Goal: Task Accomplishment & Management: Manage account settings

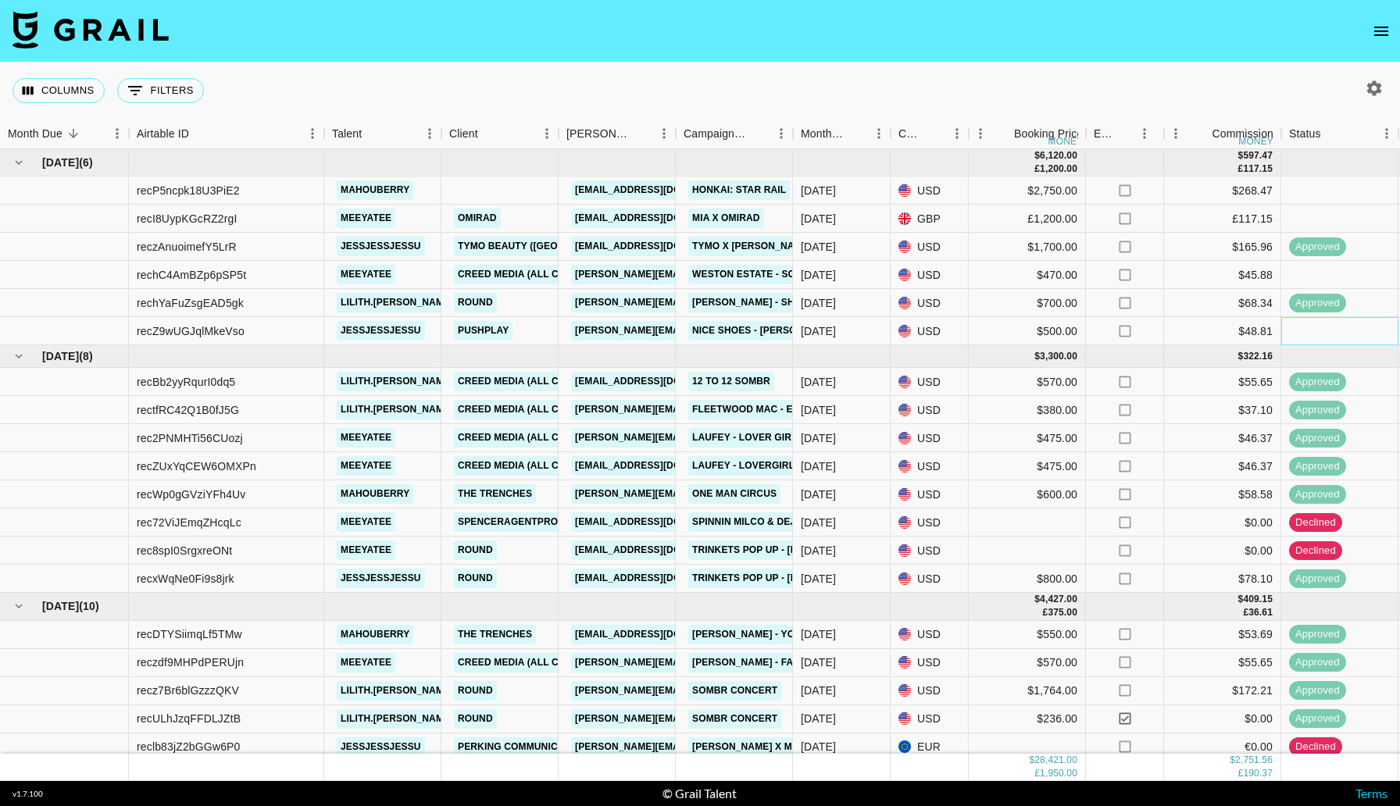
click at [1303, 324] on div at bounding box center [1340, 331] width 117 height 28
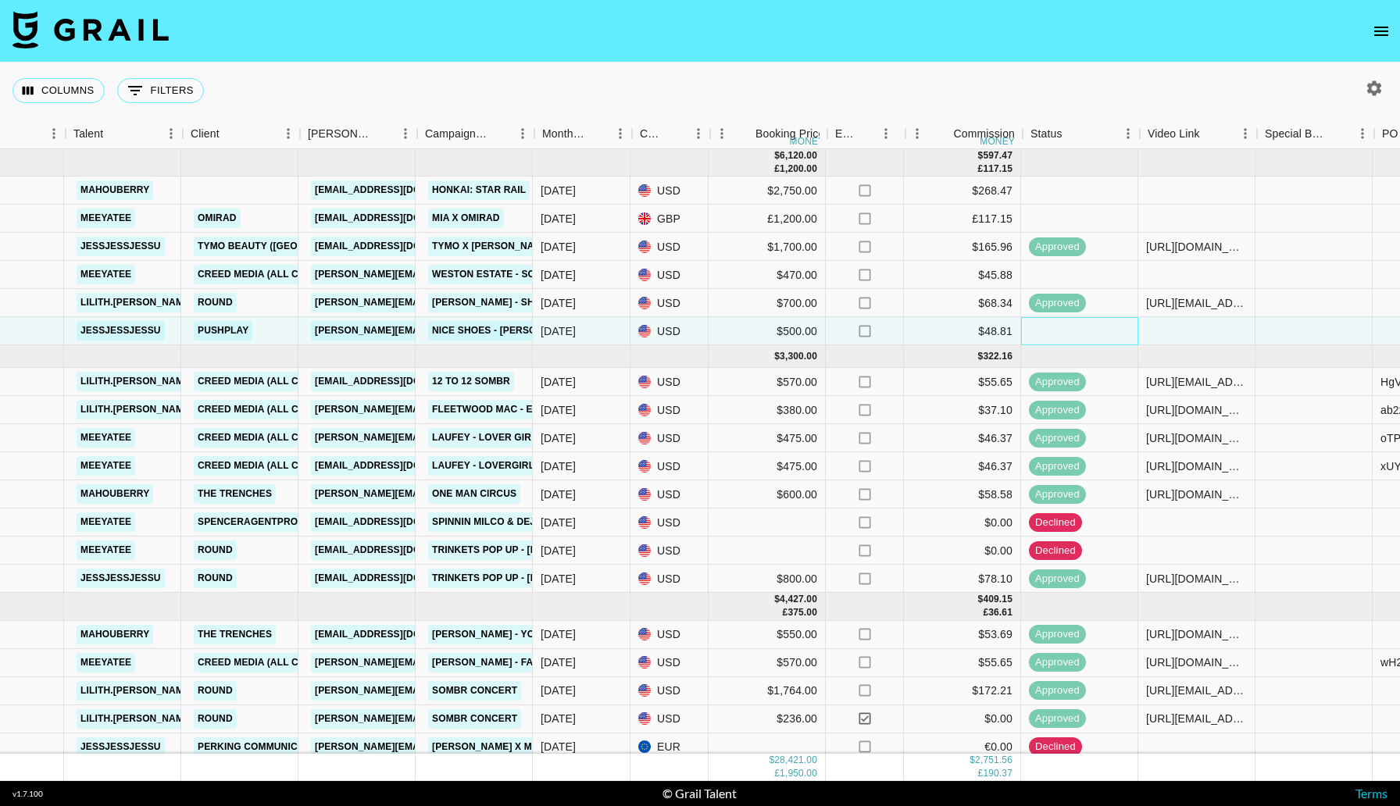
scroll to position [0, 262]
click at [1199, 340] on div at bounding box center [1195, 331] width 117 height 28
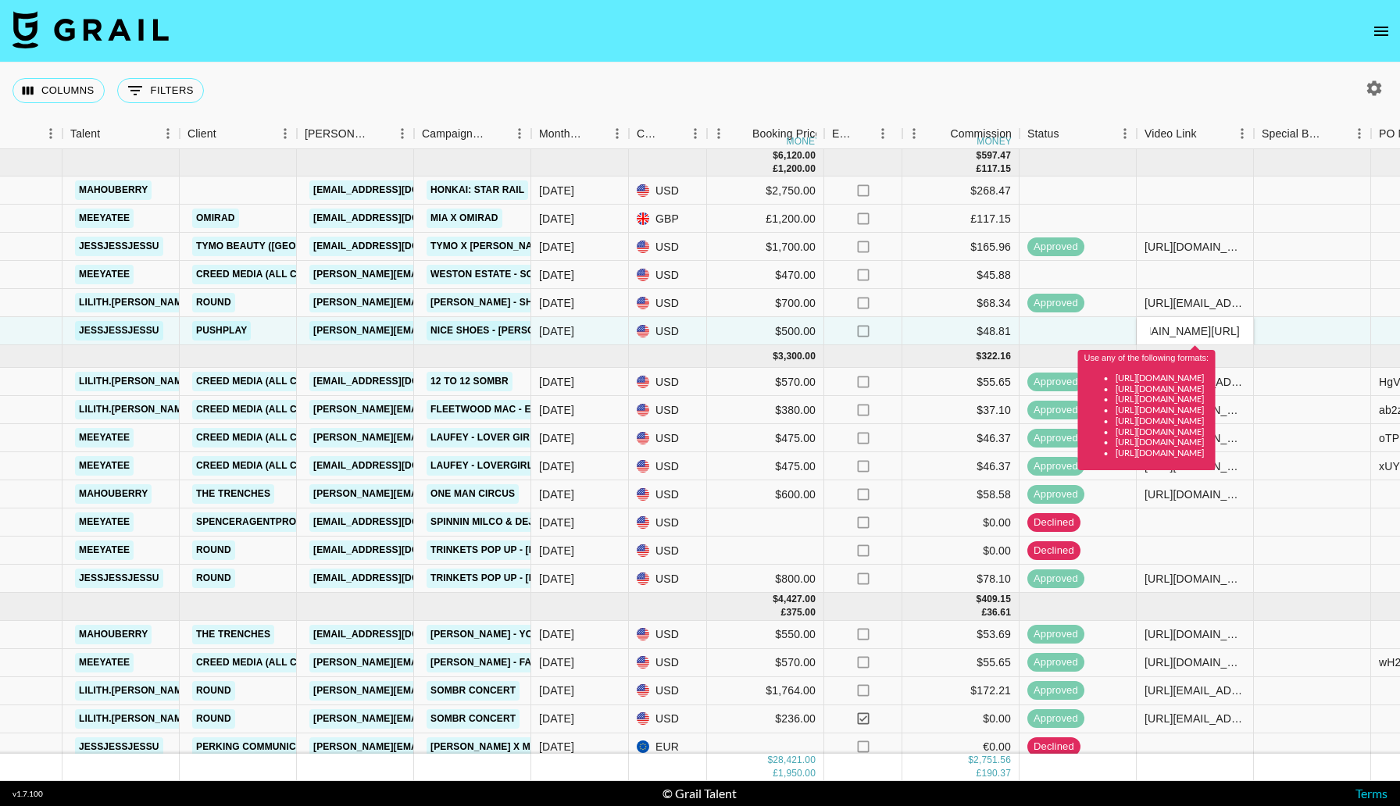
scroll to position [0, 0]
click at [1154, 330] on input "vhttps://www.tiktok.com/@jessjessjessu/video/7549685766645943574" at bounding box center [1195, 331] width 115 height 13
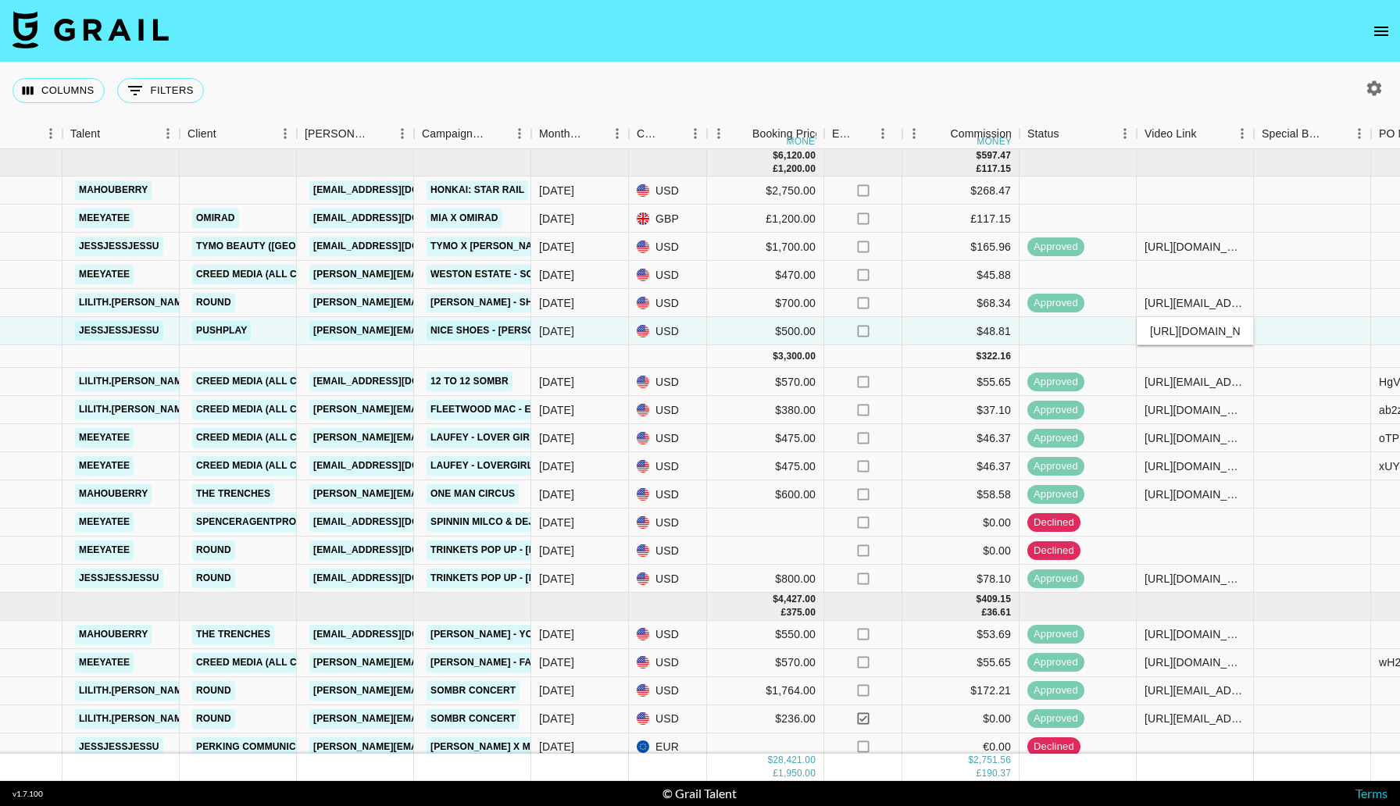
type input "https://www.tiktok.com/@jessjessjessu/video/7549685766645943574"
click at [1347, 349] on div at bounding box center [1312, 356] width 117 height 23
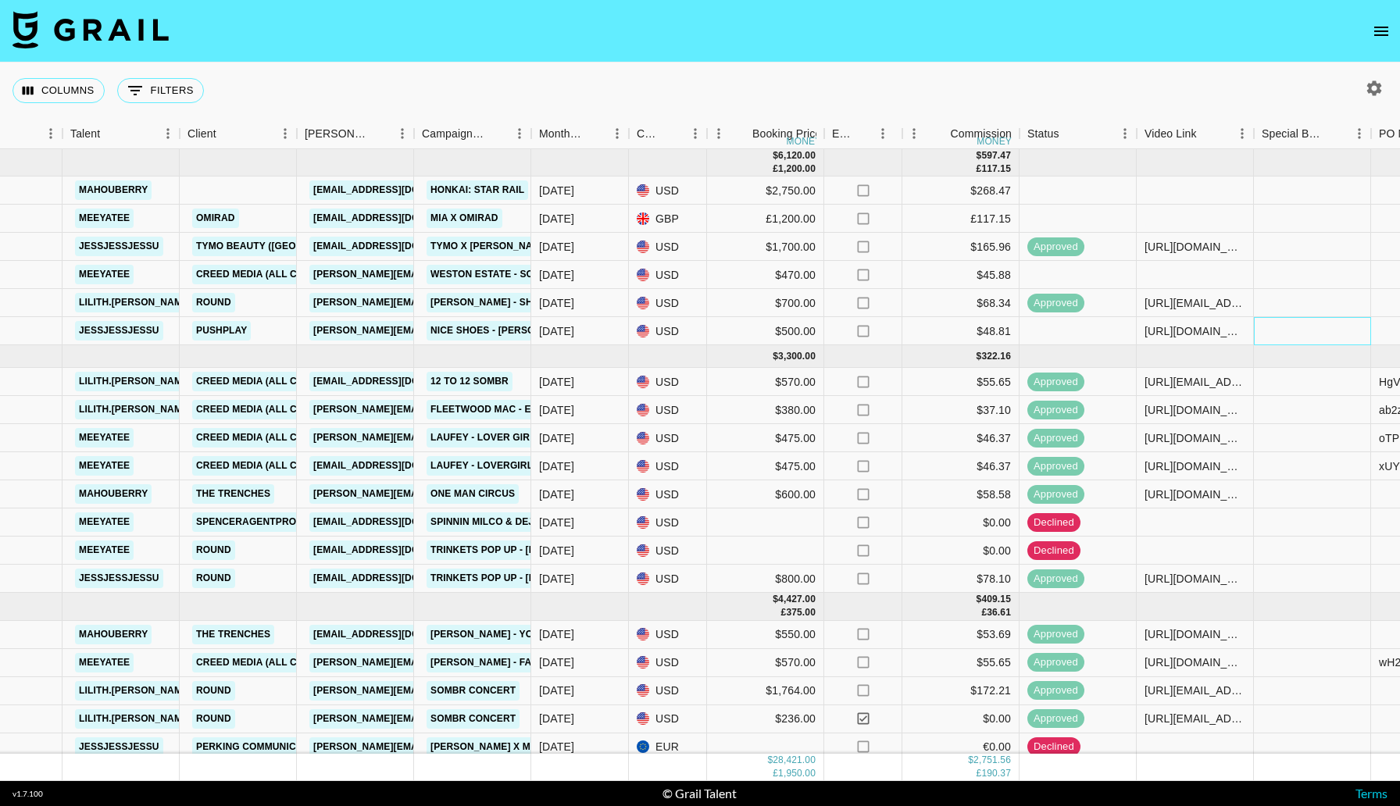
click at [1340, 340] on div at bounding box center [1312, 331] width 117 height 28
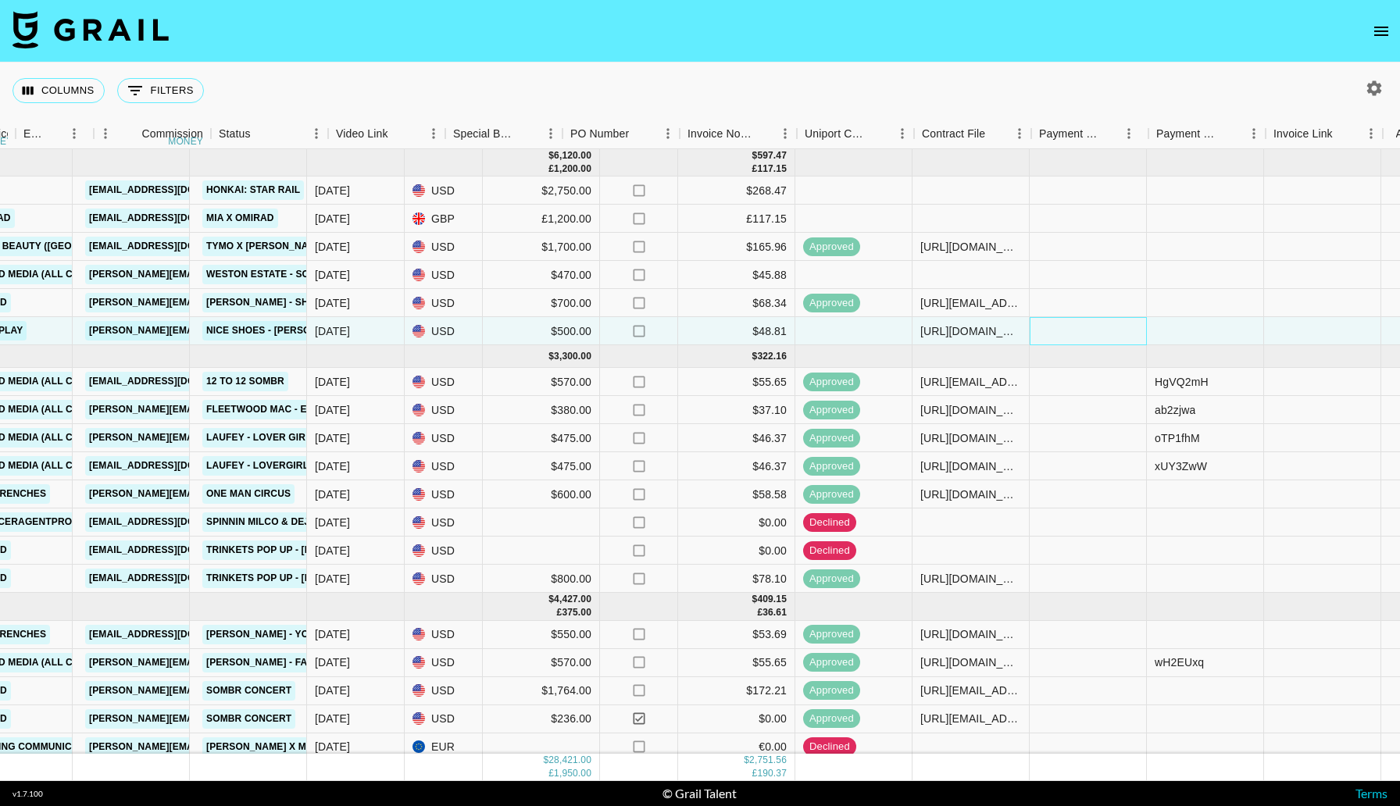
scroll to position [0, 1116]
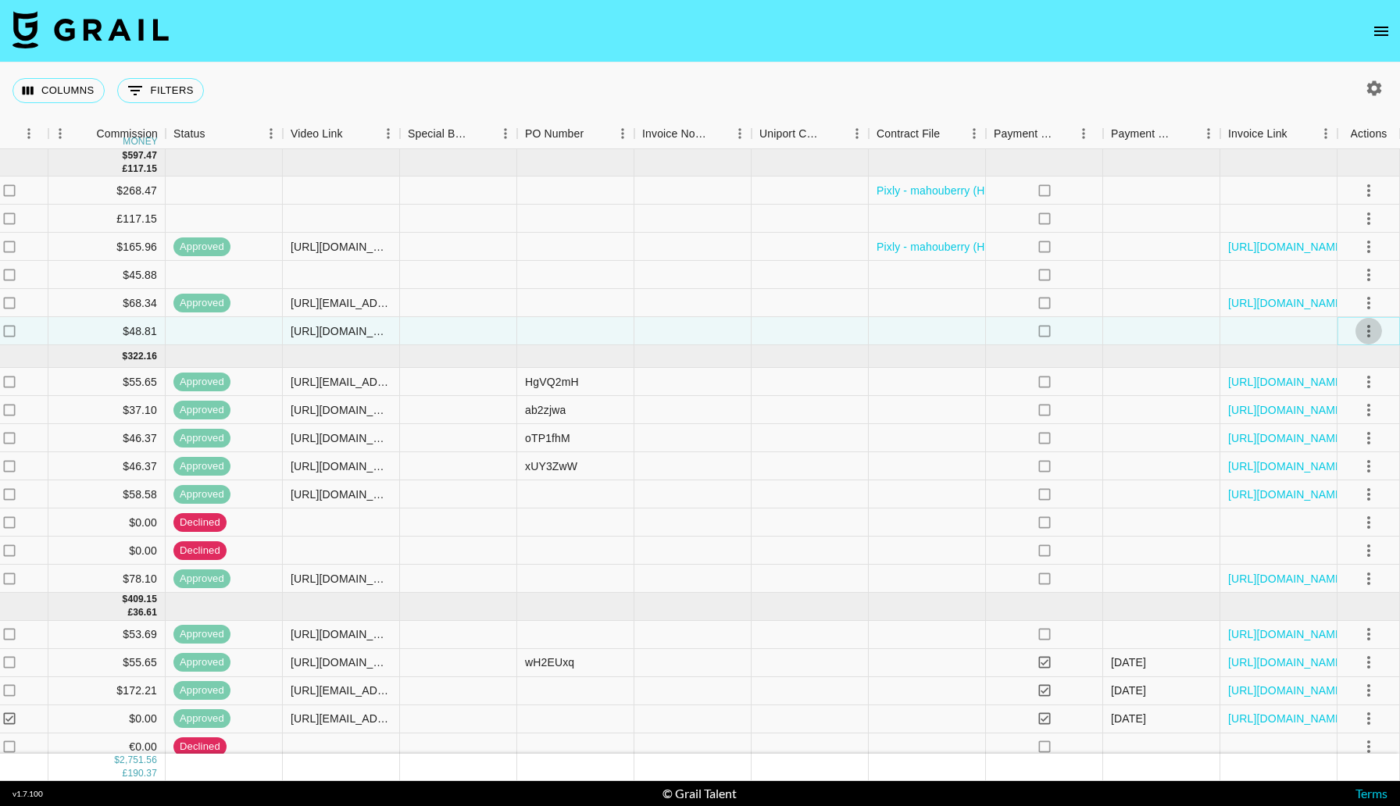
click at [1370, 333] on icon "select merge strategy" at bounding box center [1369, 331] width 19 height 19
click at [1350, 480] on div "Approve" at bounding box center [1335, 477] width 48 height 19
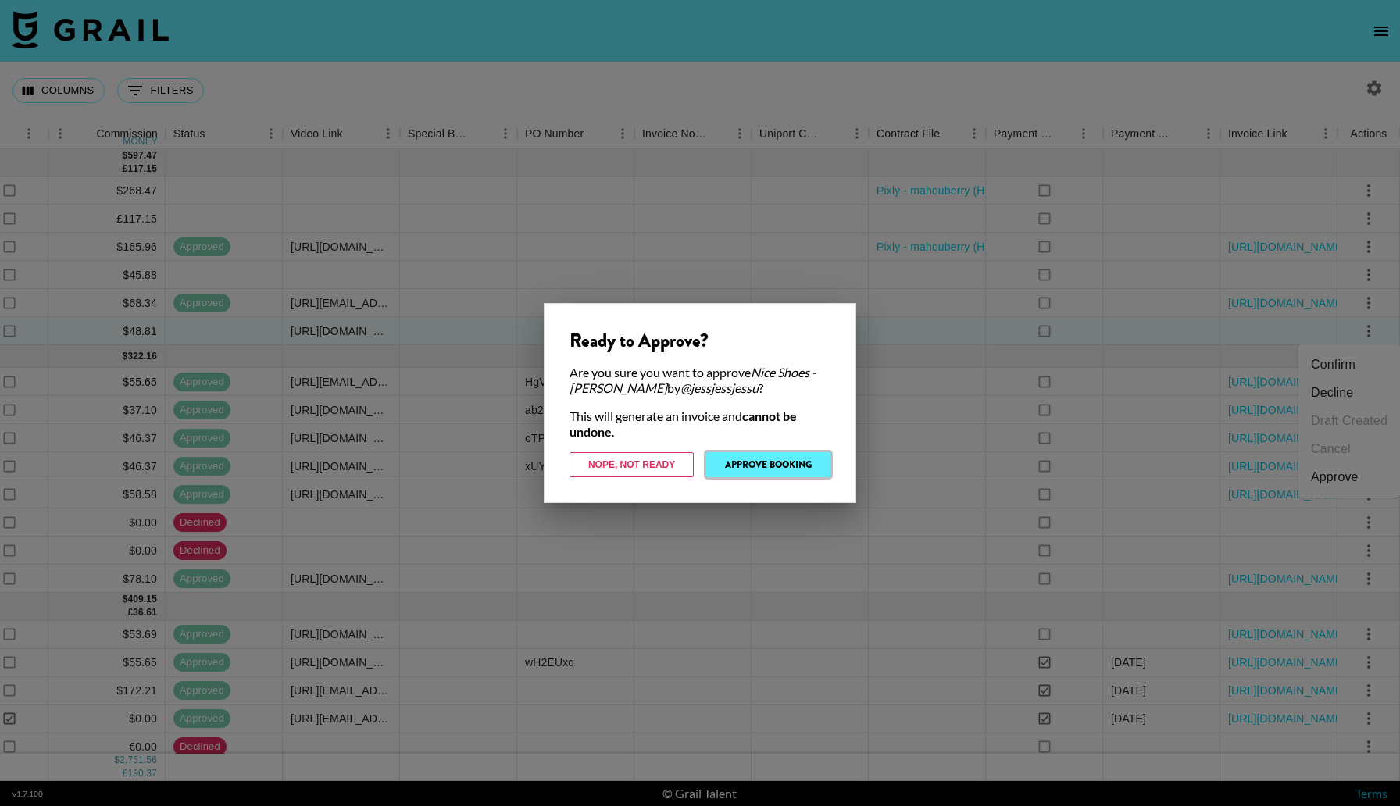
click at [776, 467] on button "Approve Booking" at bounding box center [768, 464] width 124 height 25
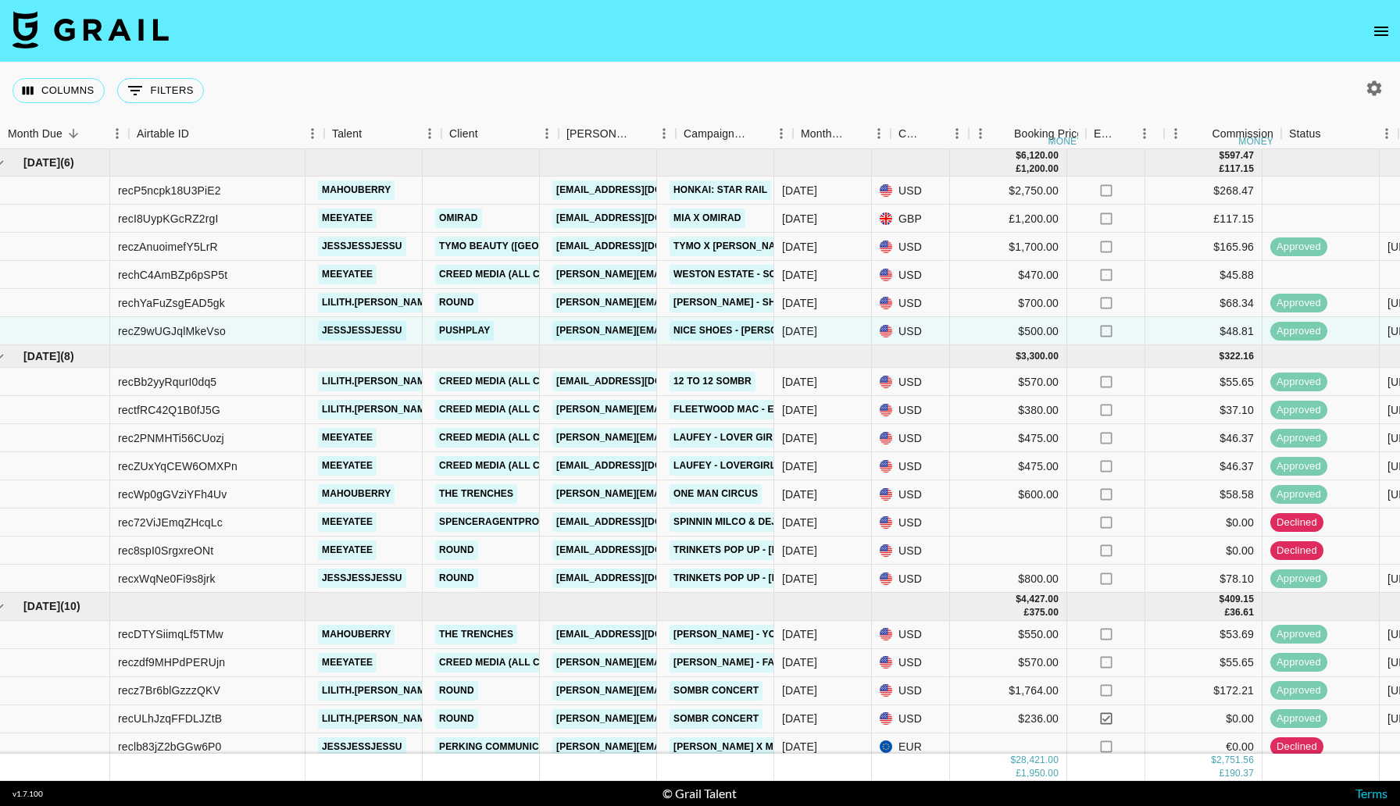
scroll to position [0, 0]
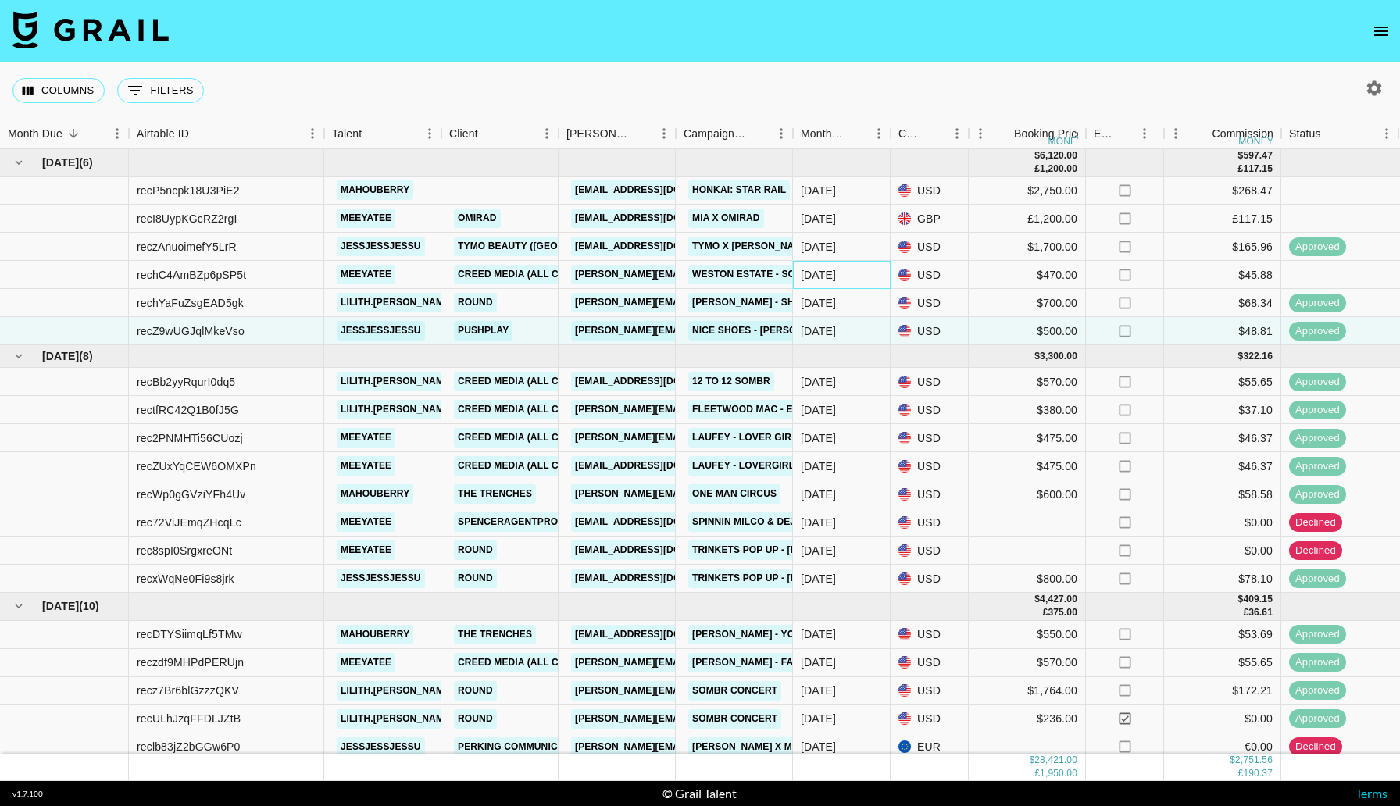
click at [872, 280] on div "Sep '25" at bounding box center [842, 275] width 98 height 28
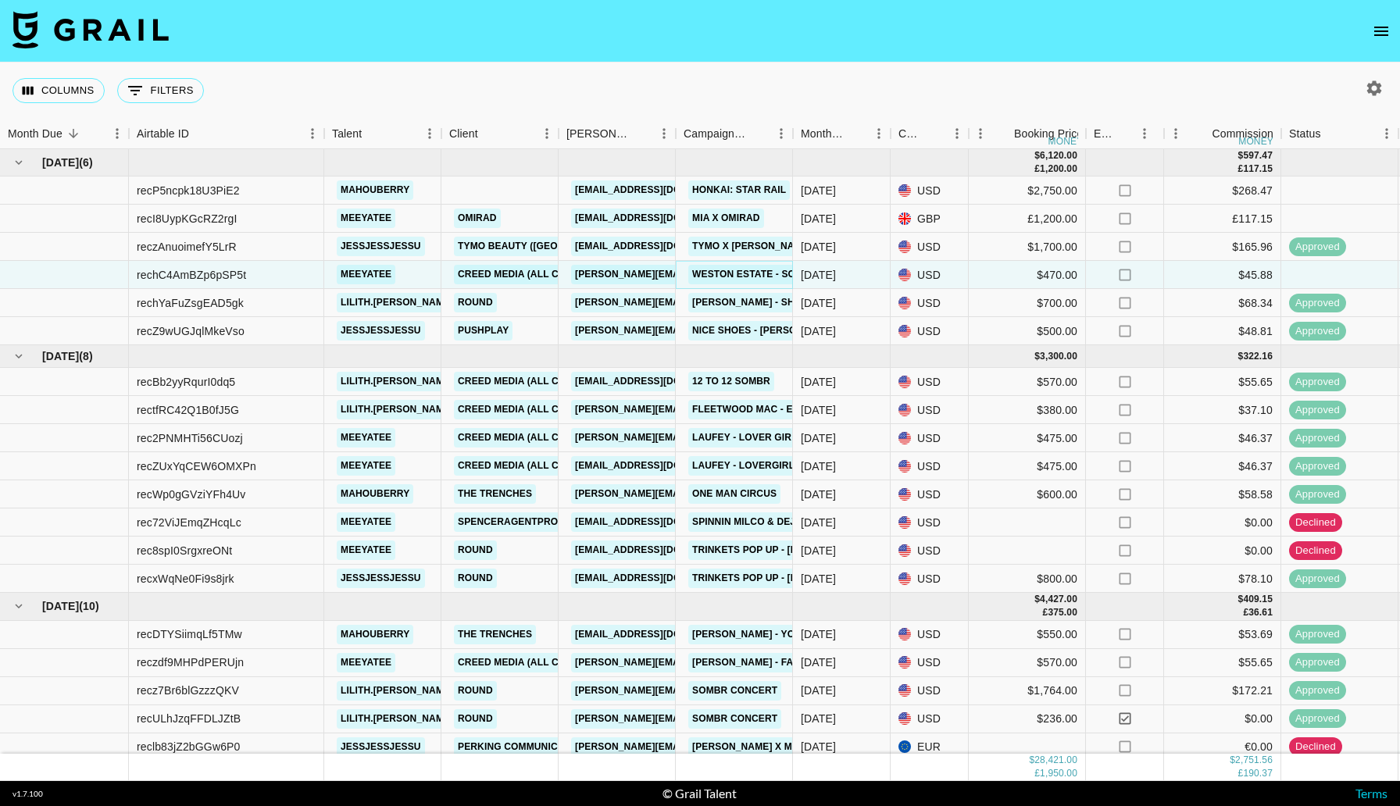
click at [747, 277] on link "Weston Estate - So Good" at bounding box center [759, 275] width 143 height 20
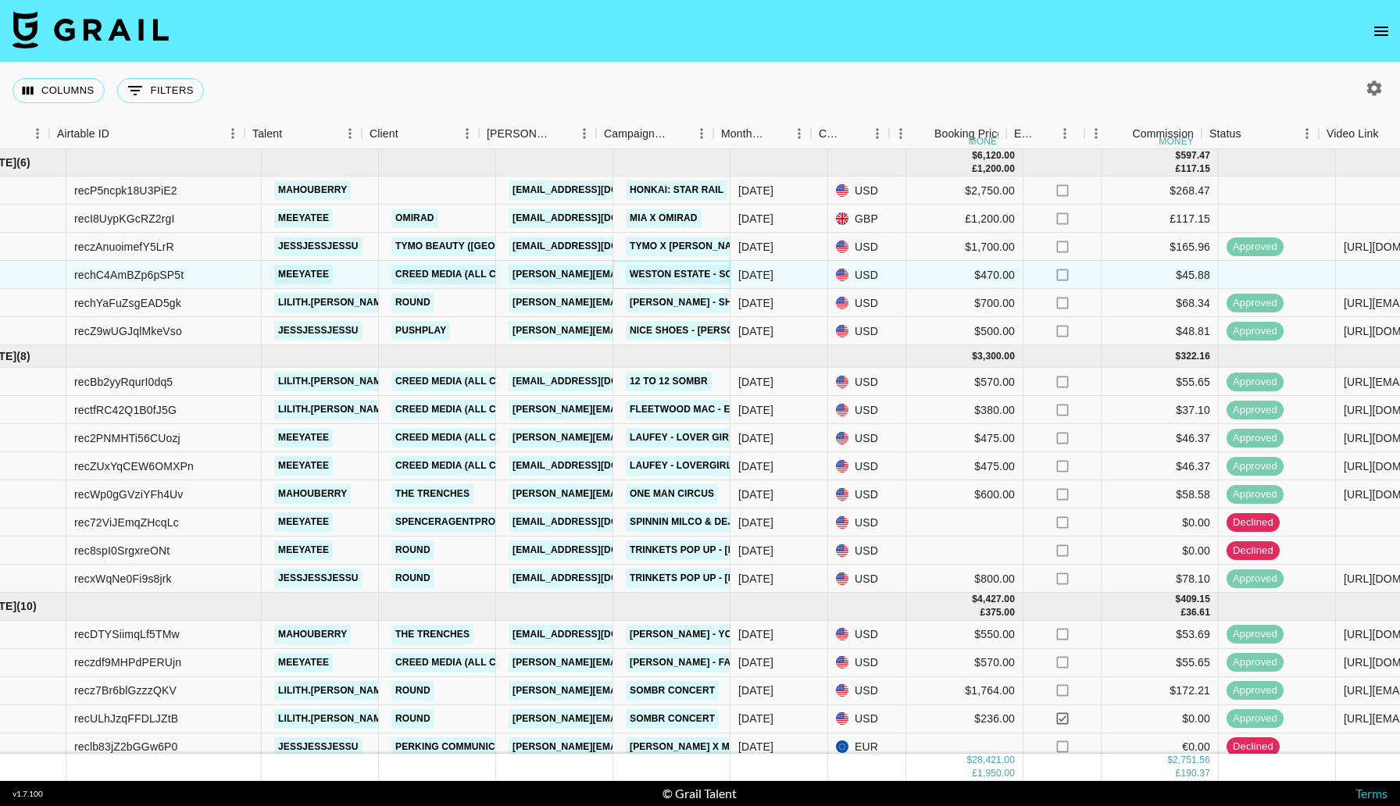
scroll to position [0, 85]
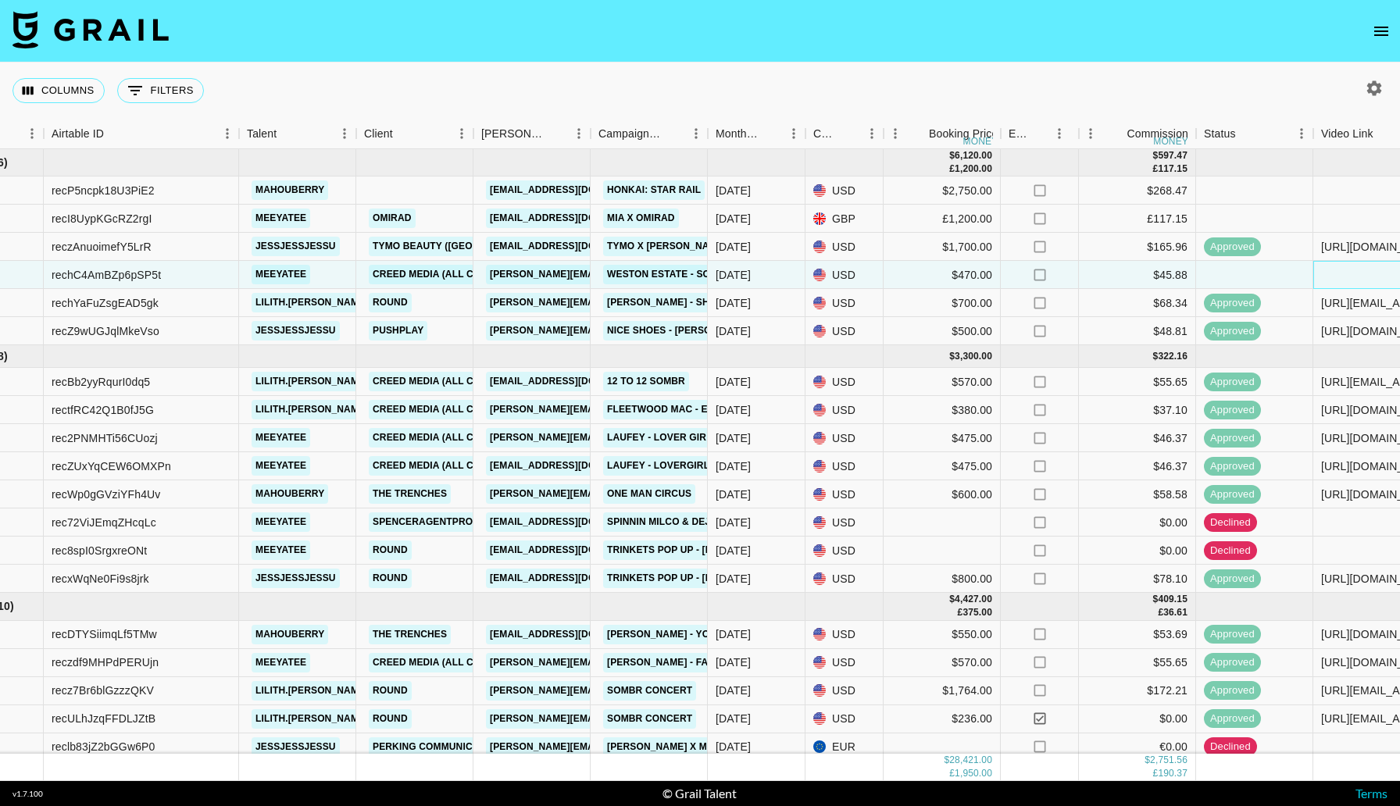
click at [1360, 270] on div at bounding box center [1372, 275] width 117 height 28
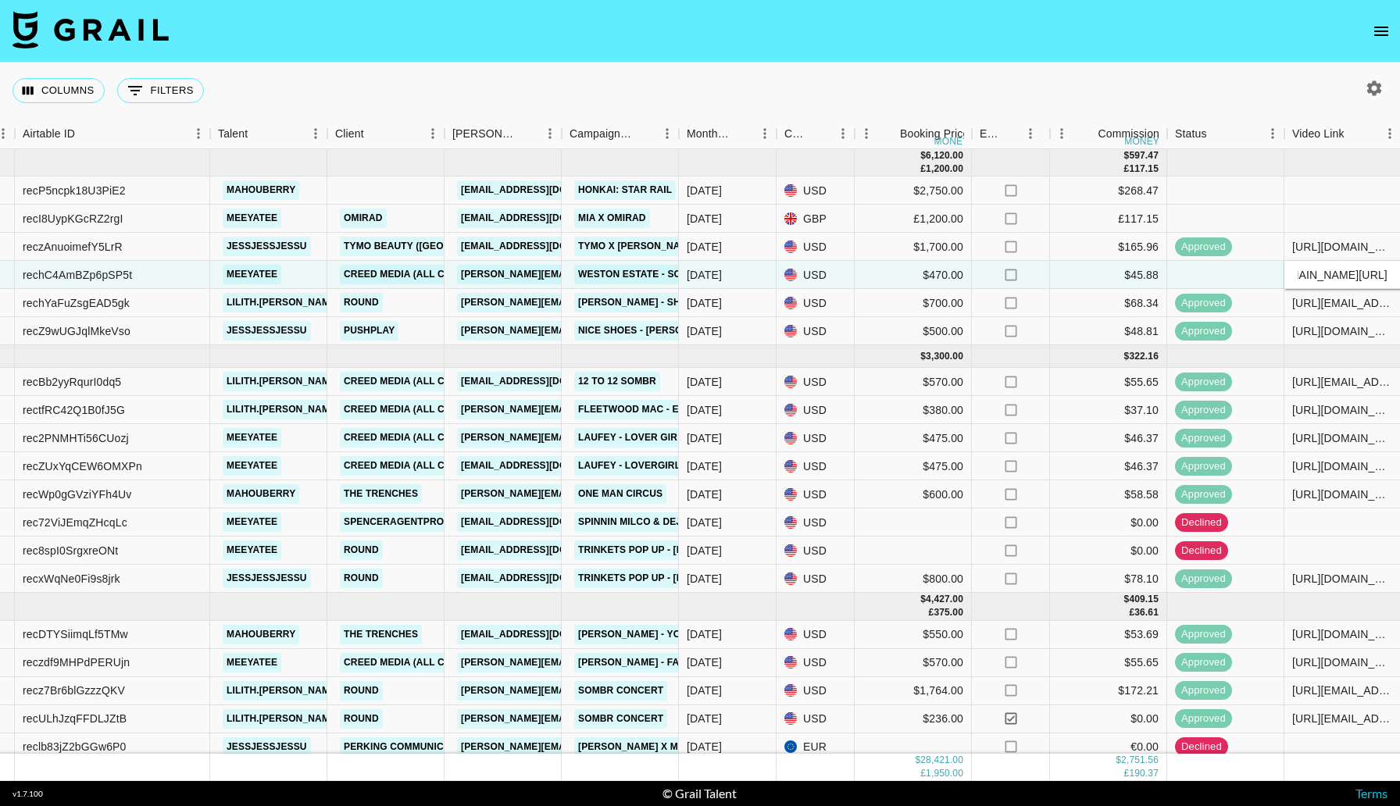
scroll to position [0, 0]
click at [1305, 278] on input "vhttps://www.instagram.com/p/DOg18ULioAv/" at bounding box center [1342, 275] width 115 height 13
type input "https://www.instagram.com/p/DOg18ULioAv/"
click at [1217, 286] on div at bounding box center [1225, 275] width 117 height 28
click at [1223, 221] on div at bounding box center [1225, 219] width 117 height 28
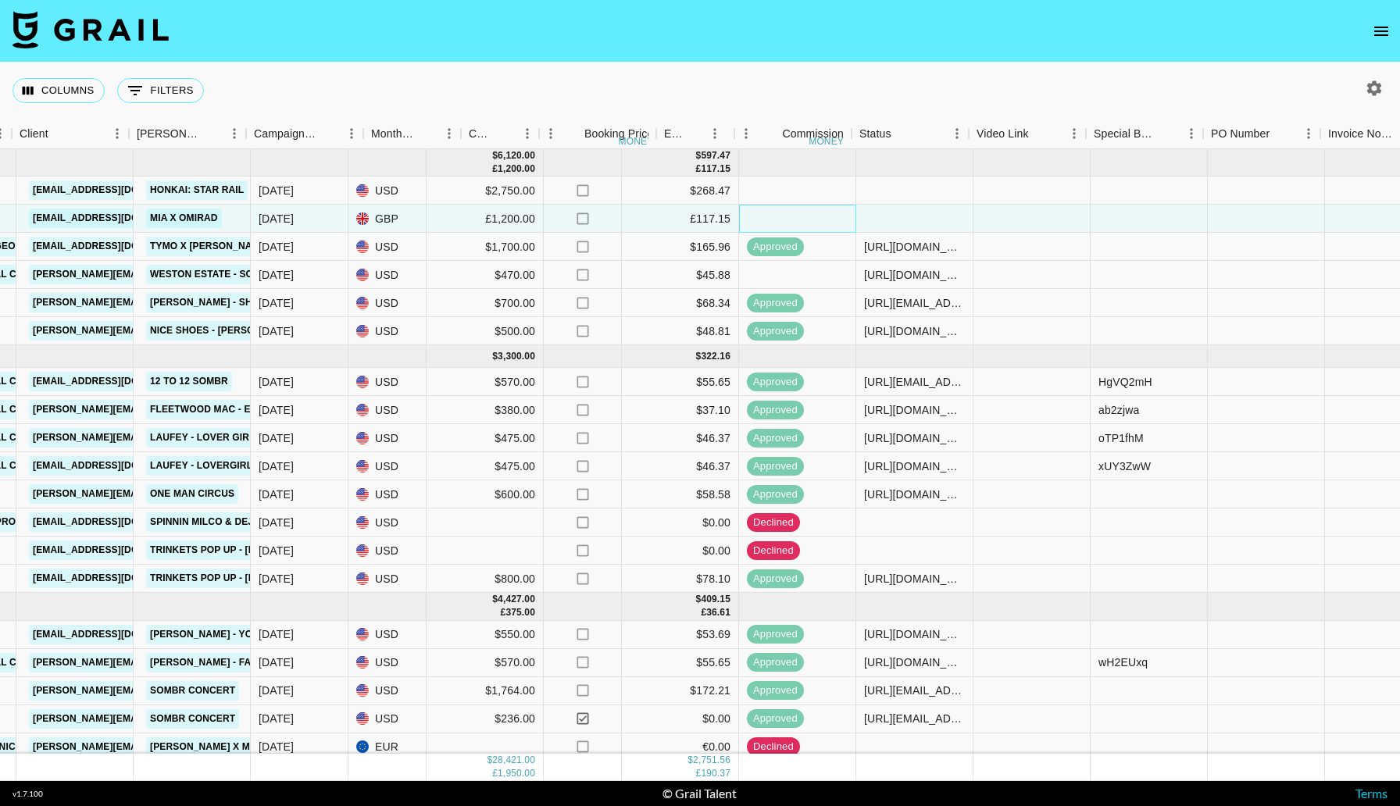
scroll to position [0, 1116]
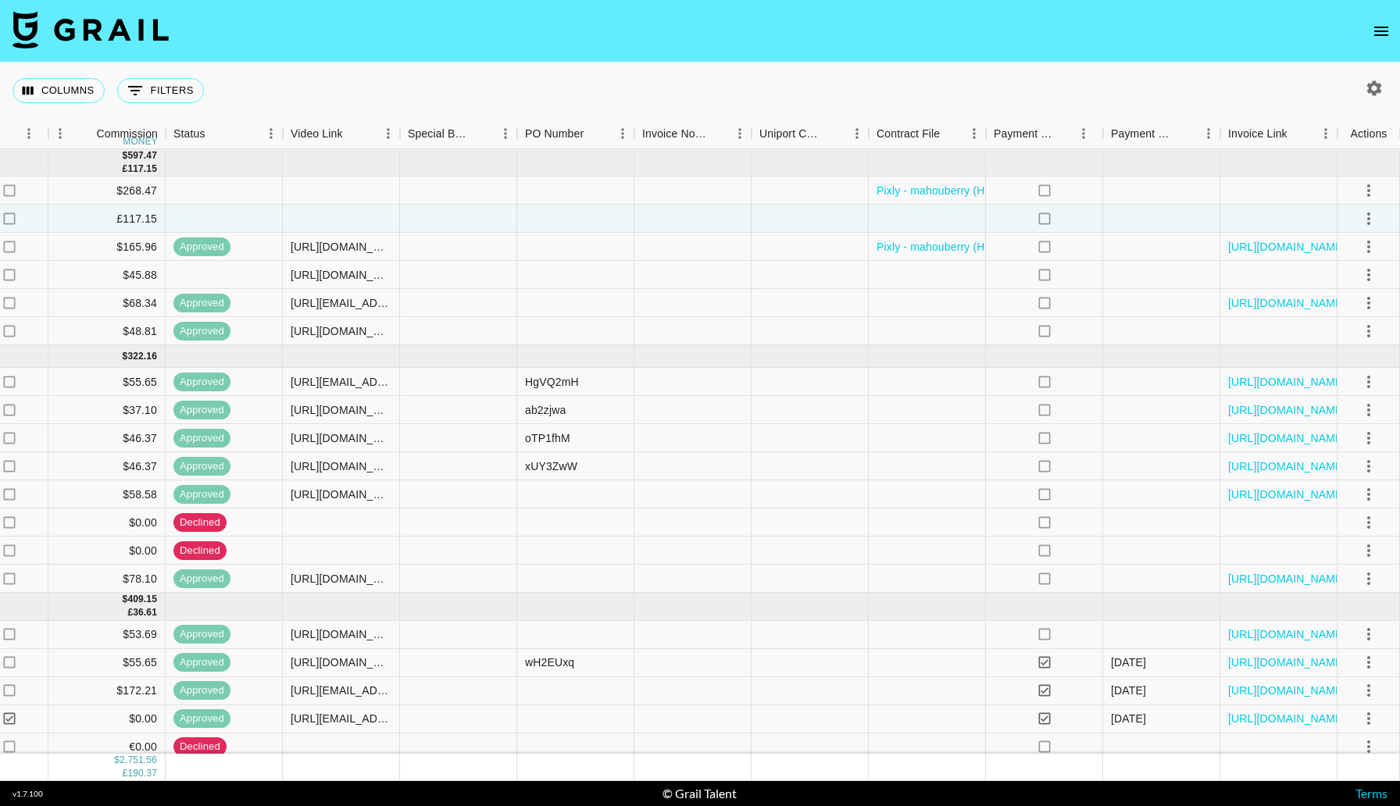
click at [134, 91] on icon "Show filters" at bounding box center [135, 90] width 19 height 19
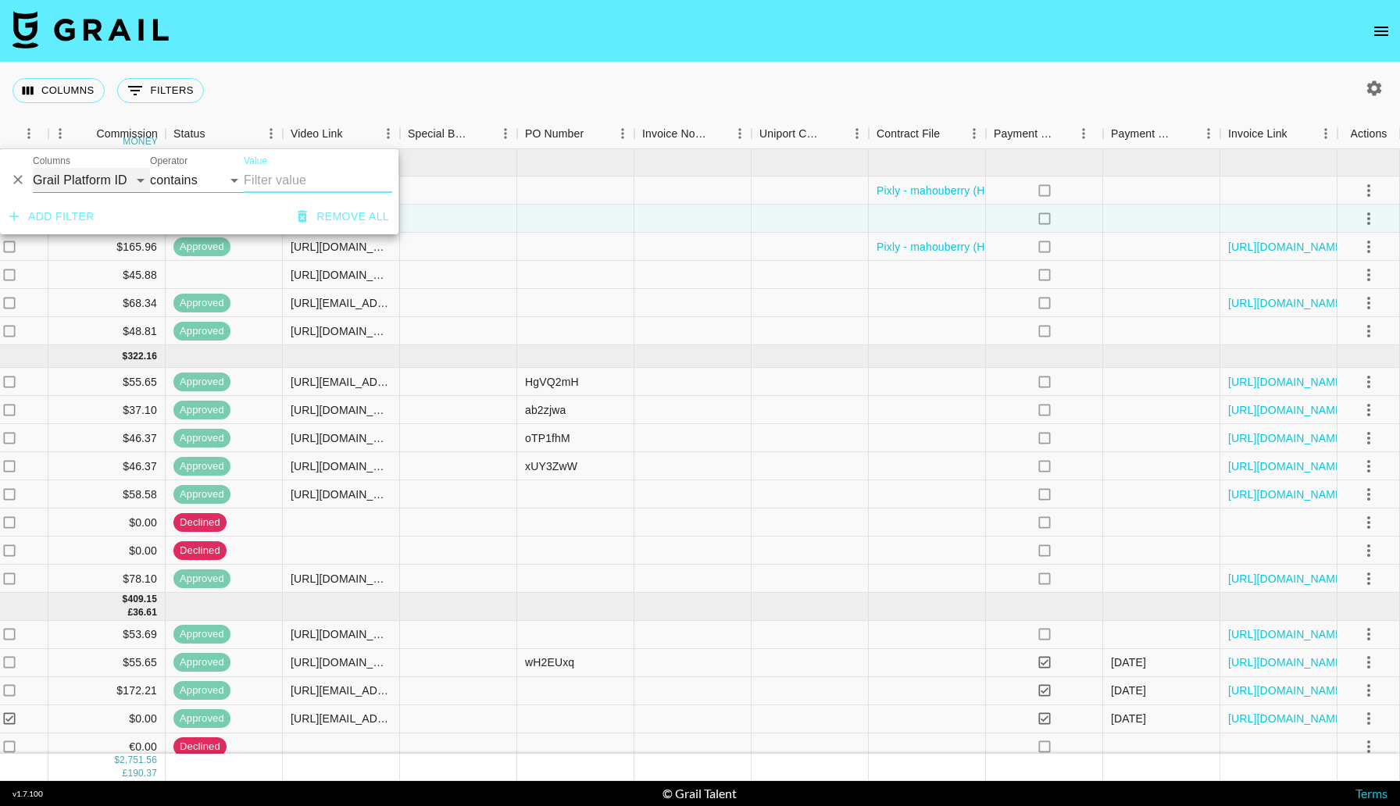
click at [80, 188] on select "Grail Platform ID Airtable ID Talent Manager Client Booker Campaign (Type) Date…" at bounding box center [91, 180] width 117 height 25
select select "talentName"
click at [33, 168] on select "Grail Platform ID Airtable ID Talent Manager Client Booker Campaign (Type) Date…" at bounding box center [91, 180] width 117 height 25
click at [287, 177] on input "Value" at bounding box center [318, 180] width 148 height 25
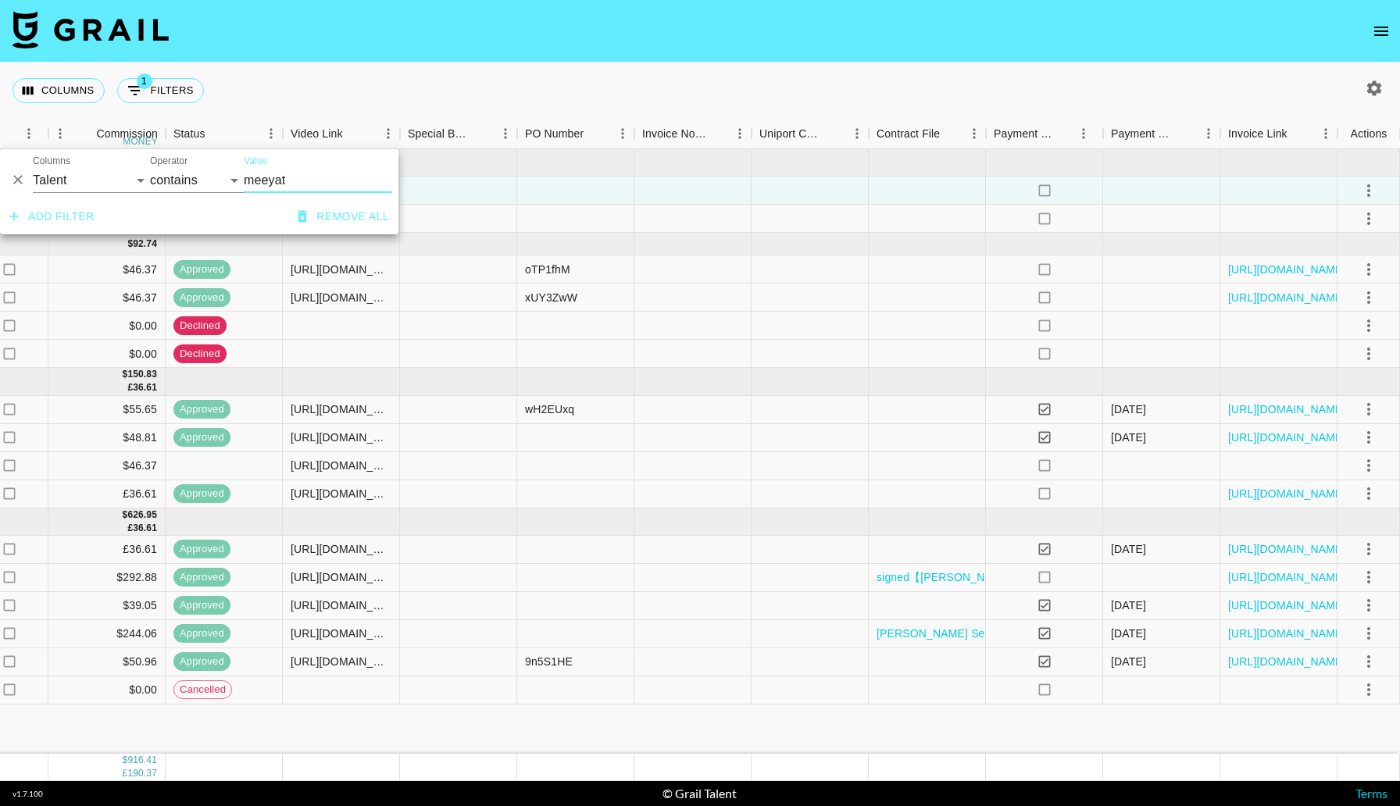
type input "meeyat"
click at [387, 68] on div "Columns 1 Filters + Booking" at bounding box center [700, 91] width 1400 height 56
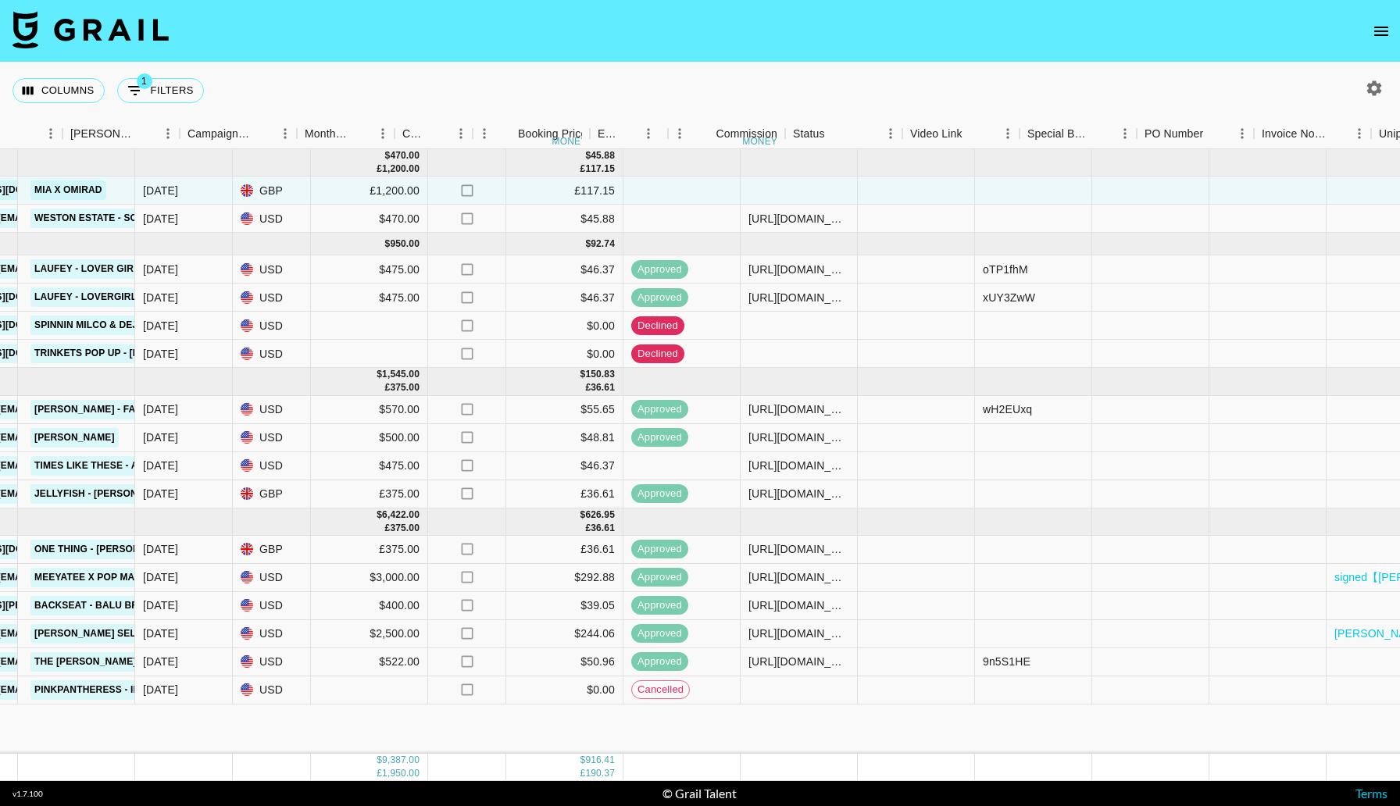
scroll to position [0, 0]
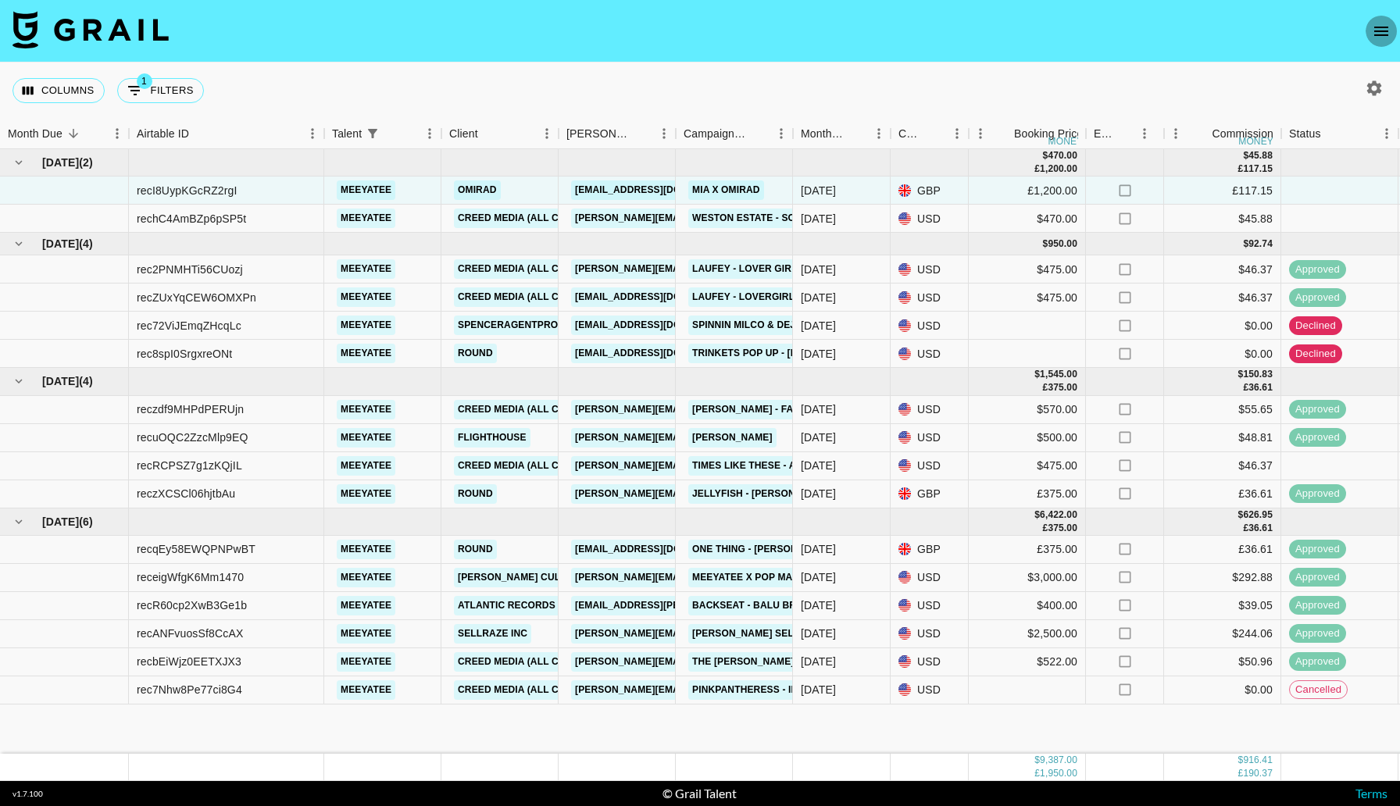
click at [1385, 34] on icon "open drawer" at bounding box center [1382, 31] width 14 height 9
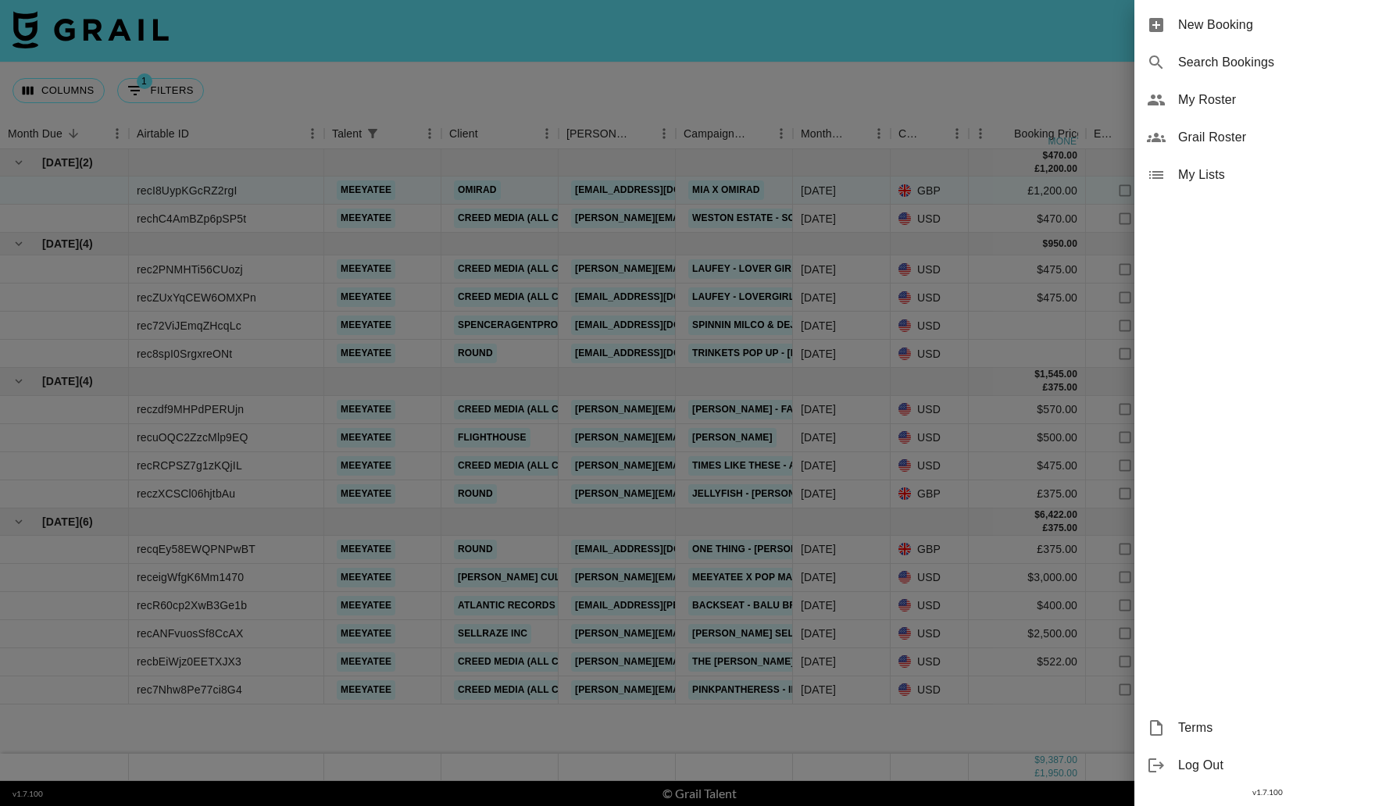
click at [1074, 65] on div at bounding box center [700, 403] width 1400 height 806
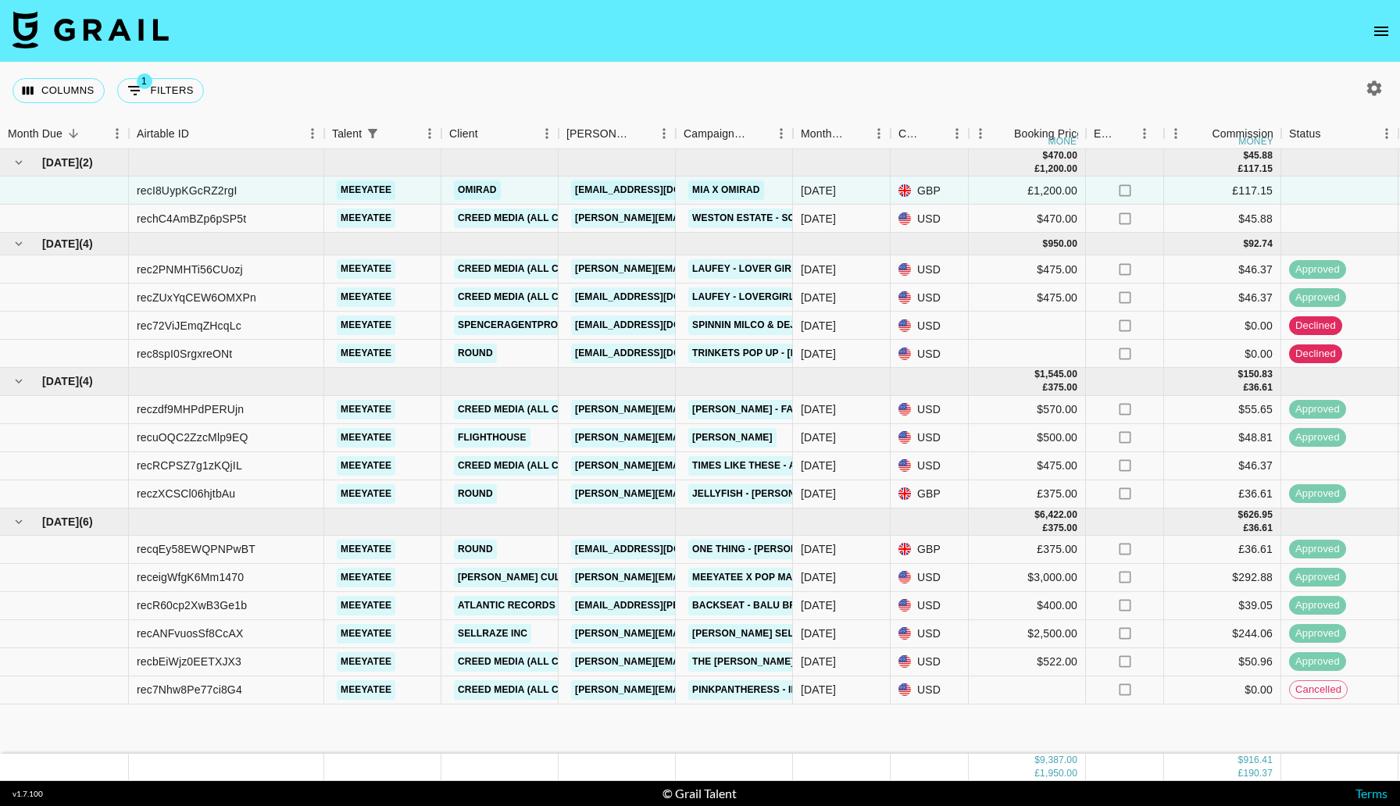
click at [1378, 93] on icon "button" at bounding box center [1374, 88] width 19 height 19
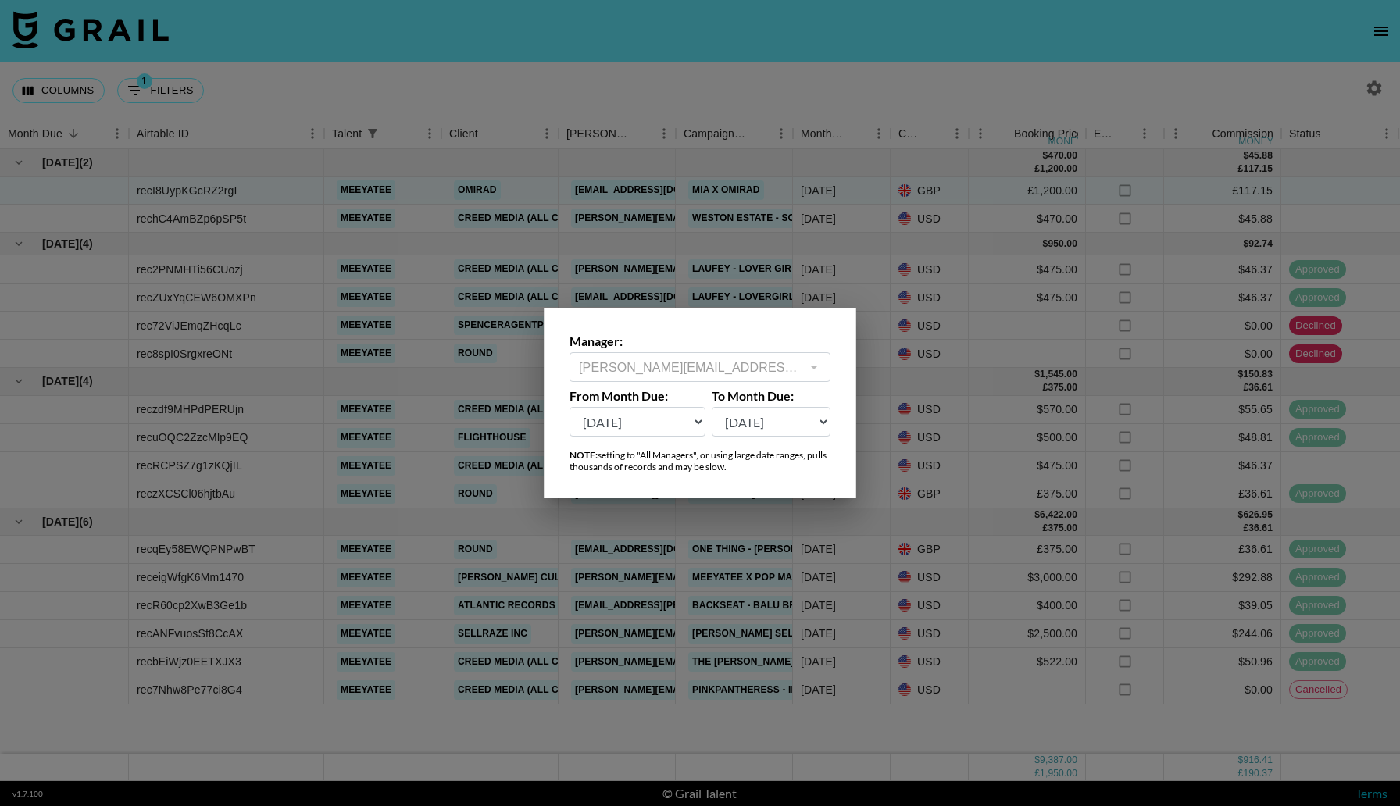
click at [756, 427] on select "Sep '26 Aug '26 Jul '26 Jun '26 May '26 Apr '26 Mar '26 Feb '26 Jan '26 Dec '25…" at bounding box center [772, 422] width 120 height 30
click at [675, 424] on select "Sep '26 Aug '26 Jul '26 Jun '26 May '26 Apr '26 Mar '26 Feb '26 Jan '26 Dec '25…" at bounding box center [638, 422] width 136 height 30
select select "Mar '25"
click at [570, 407] on select "Sep '26 Aug '26 Jul '26 Jun '26 May '26 Apr '26 Mar '26 Feb '26 Jan '26 Dec '25…" at bounding box center [638, 422] width 136 height 30
click at [753, 226] on div at bounding box center [700, 403] width 1400 height 806
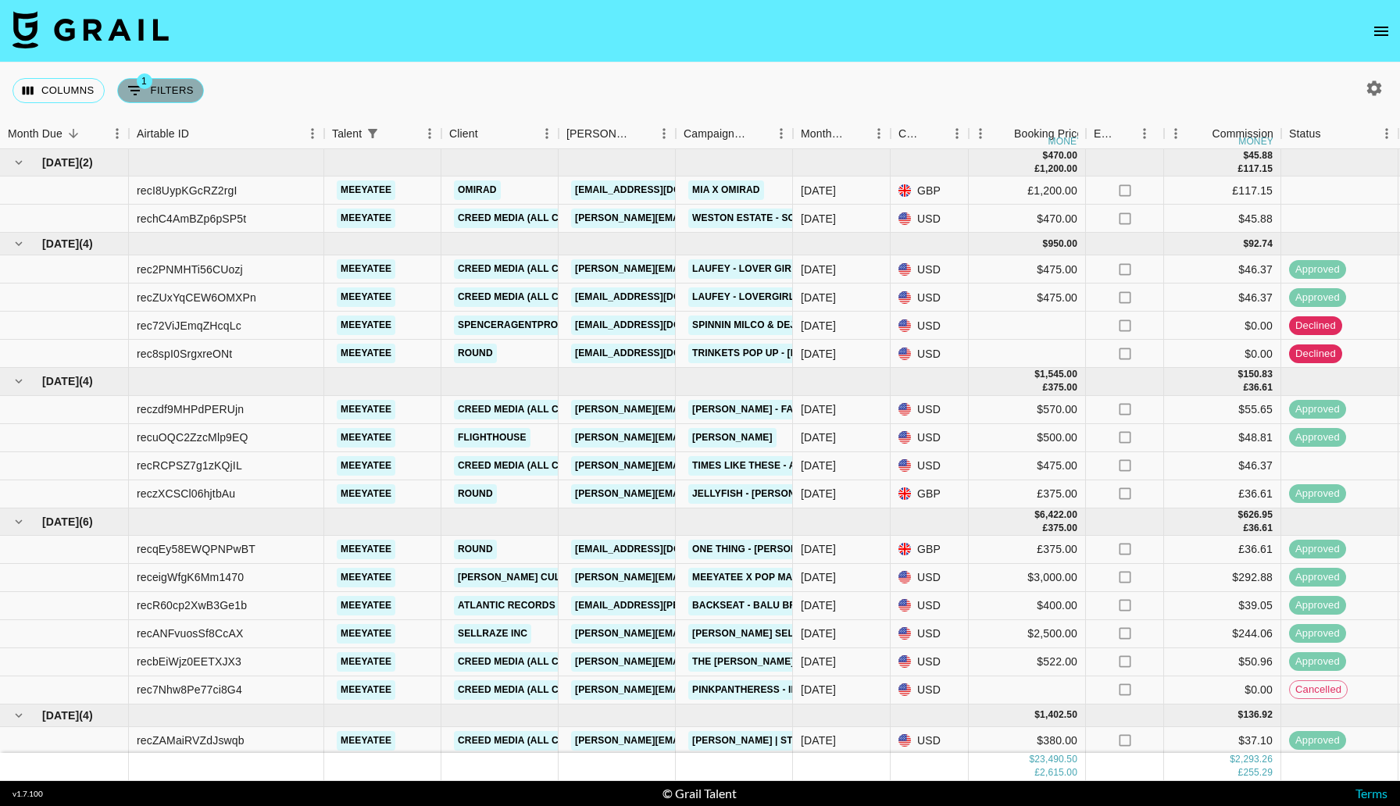
click at [169, 88] on button "1 Filters" at bounding box center [160, 90] width 87 height 25
select select "talentName"
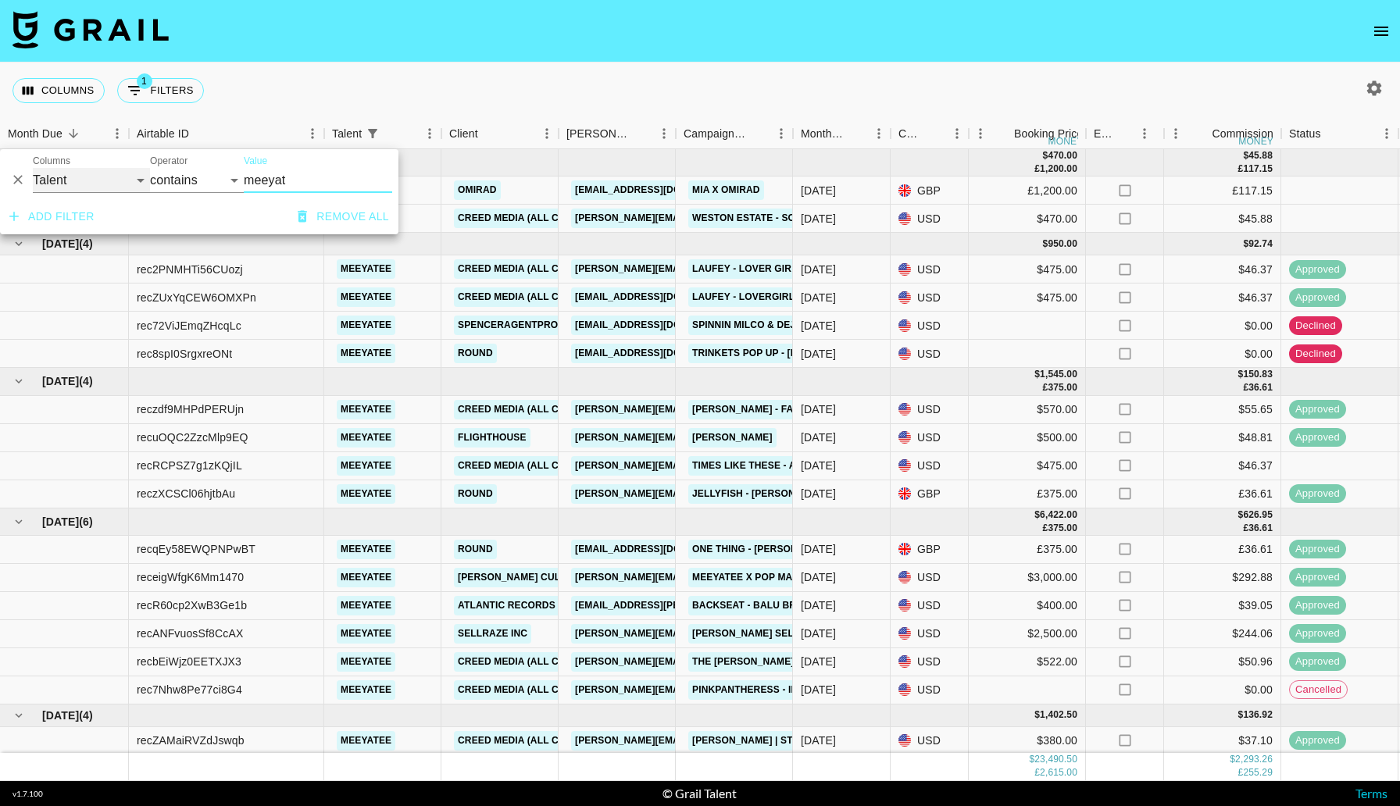
click at [109, 179] on select "Grail Platform ID Airtable ID Talent Manager Client Booker Campaign (Type) Date…" at bounding box center [91, 180] width 117 height 25
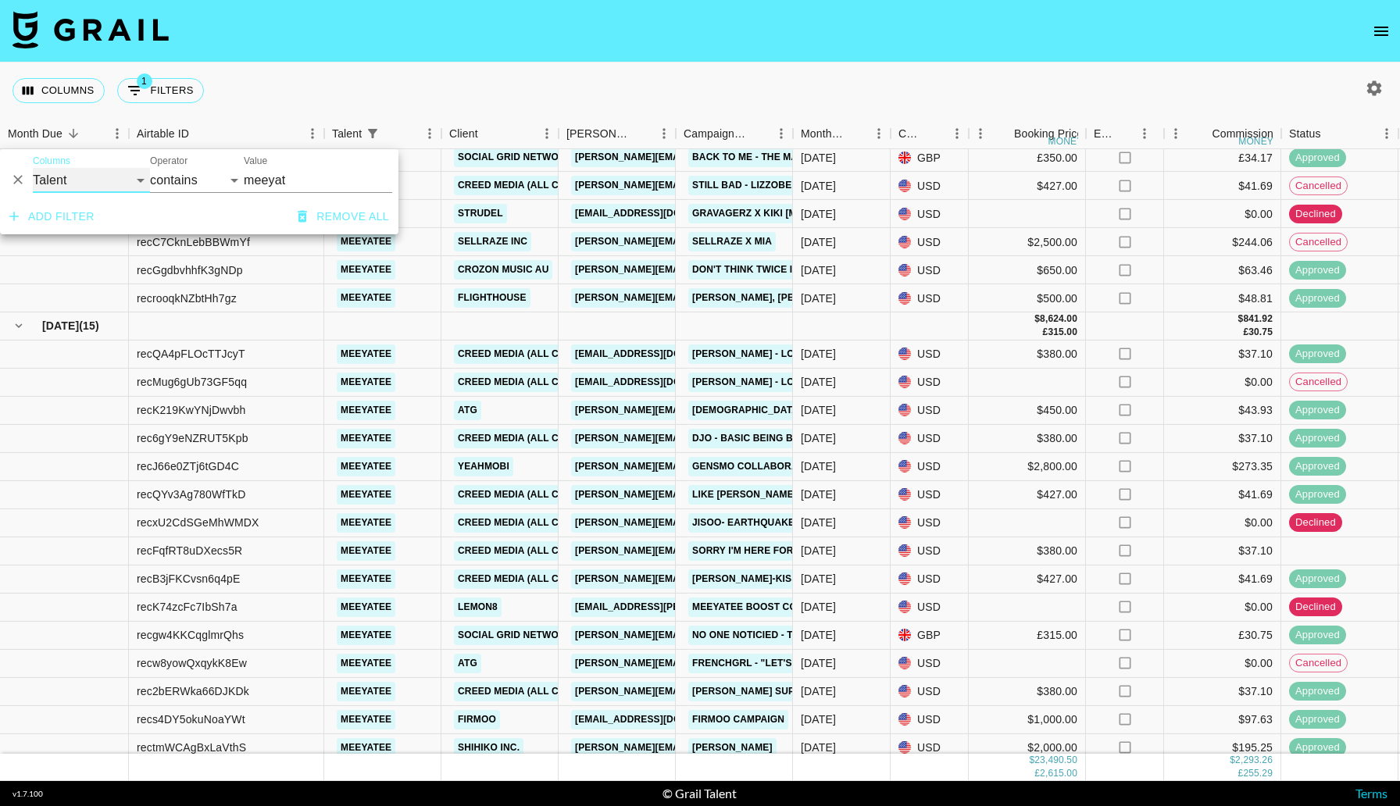
scroll to position [732, 0]
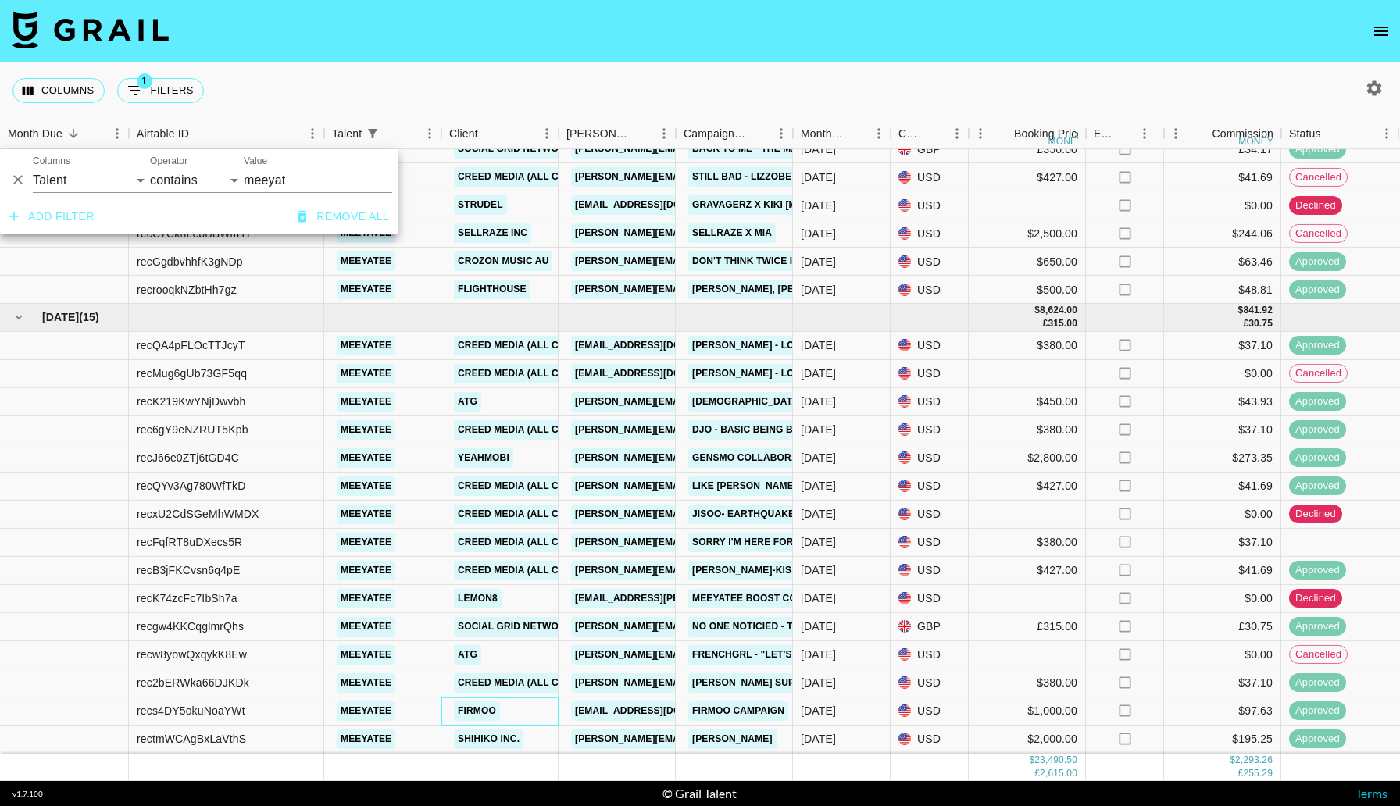
click at [523, 713] on div "Firmoo" at bounding box center [500, 712] width 117 height 28
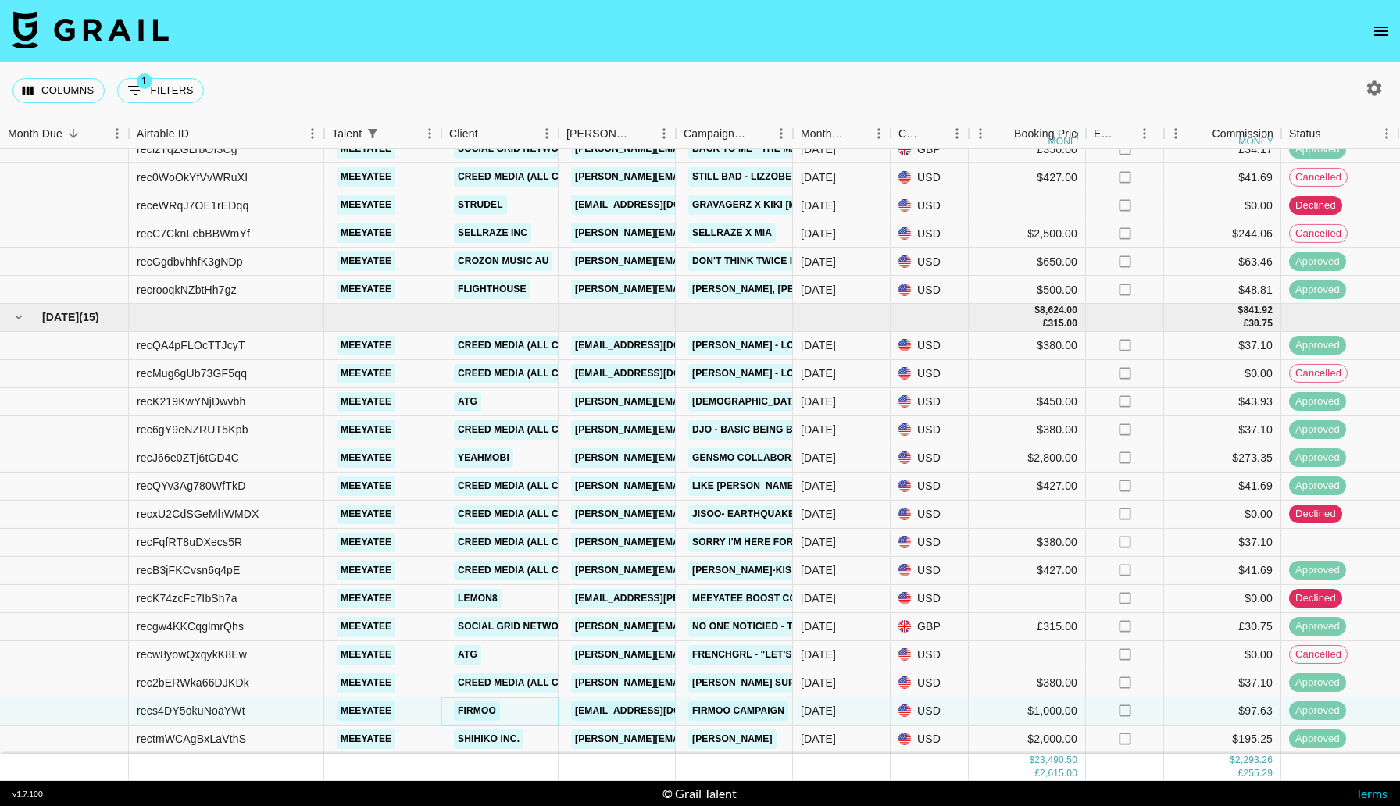
click at [471, 706] on link "Firmoo" at bounding box center [477, 712] width 46 height 20
click at [981, 714] on div "$1,000.00" at bounding box center [1027, 712] width 117 height 28
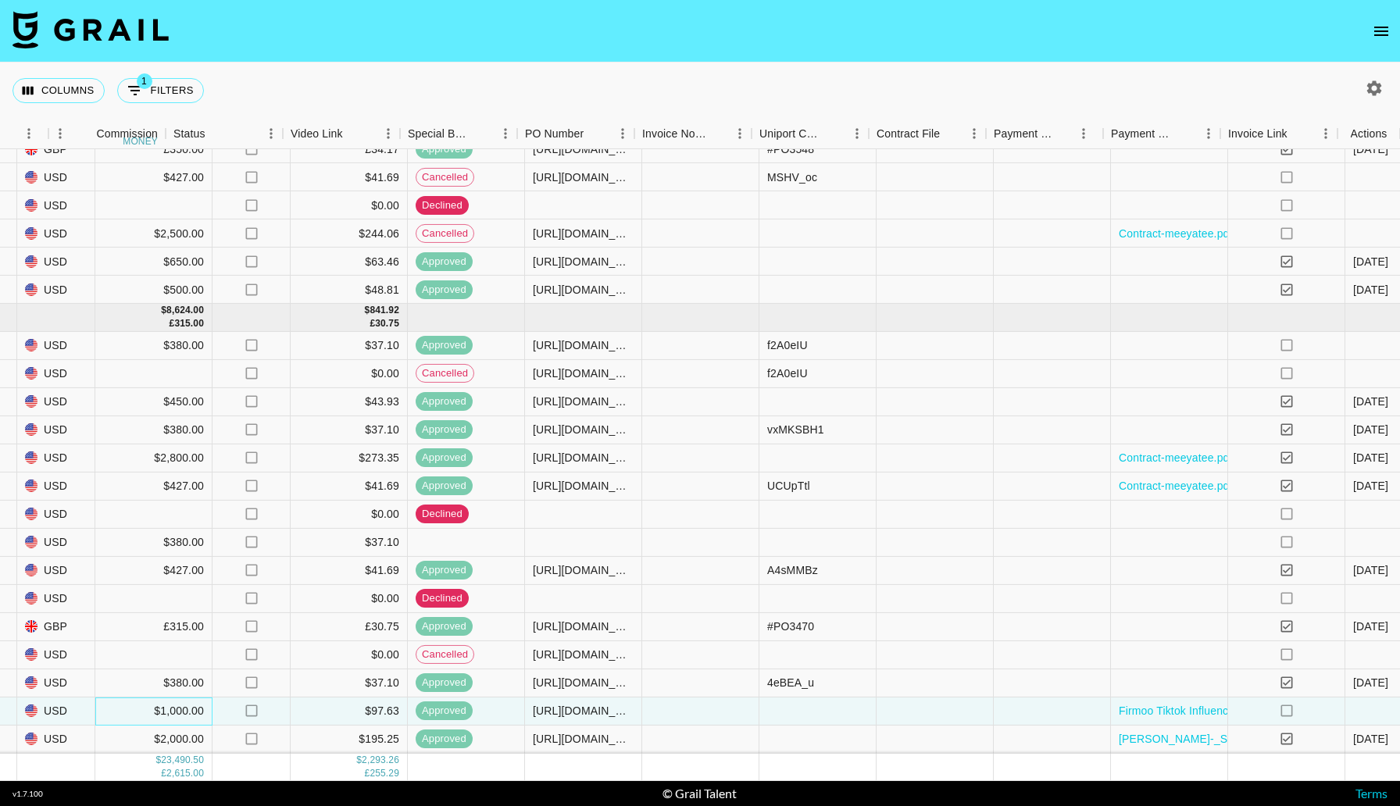
scroll to position [732, 1116]
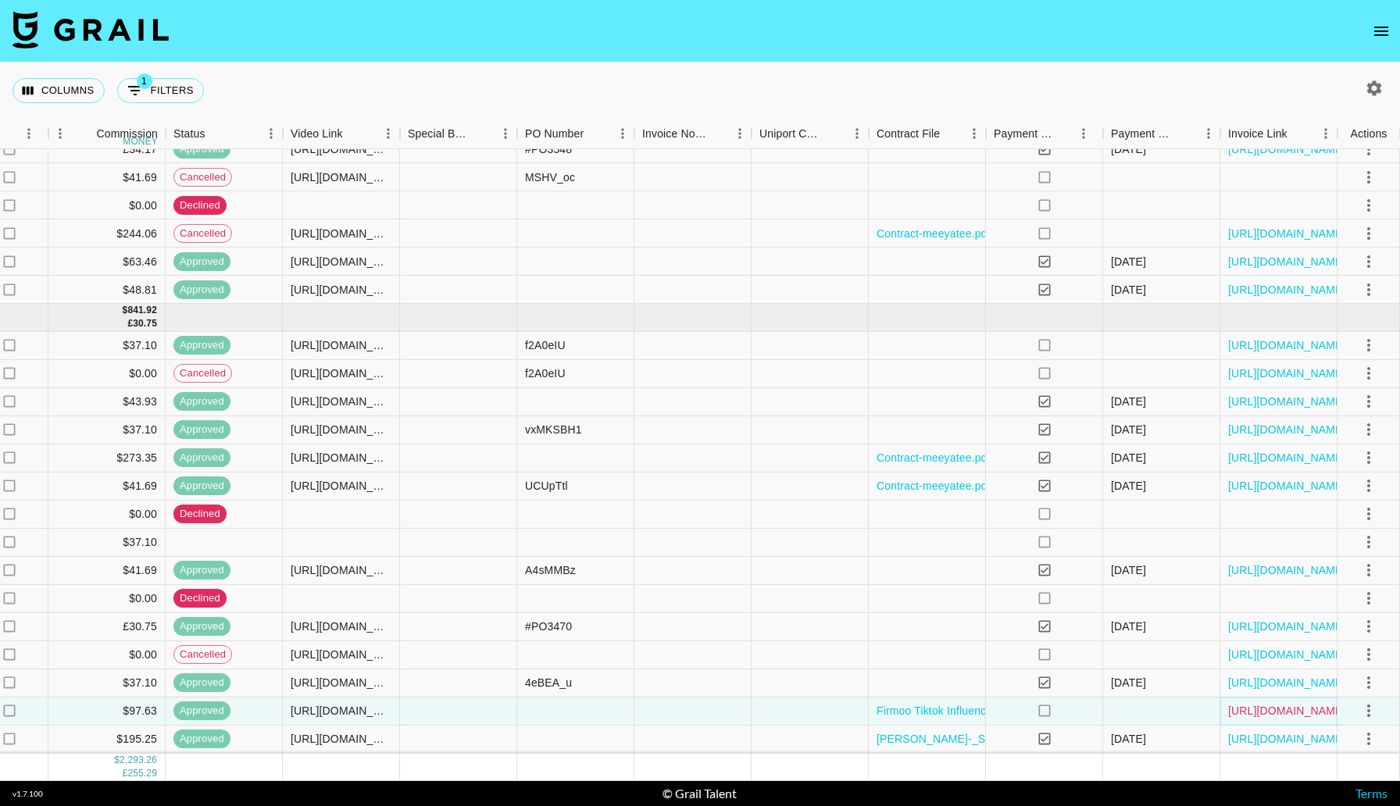
click at [1282, 716] on link "https://in.xero.com/5I8UxXUlHgqDiupSftCzj6rMZjh5463FwzNhA3KR" at bounding box center [1287, 711] width 118 height 16
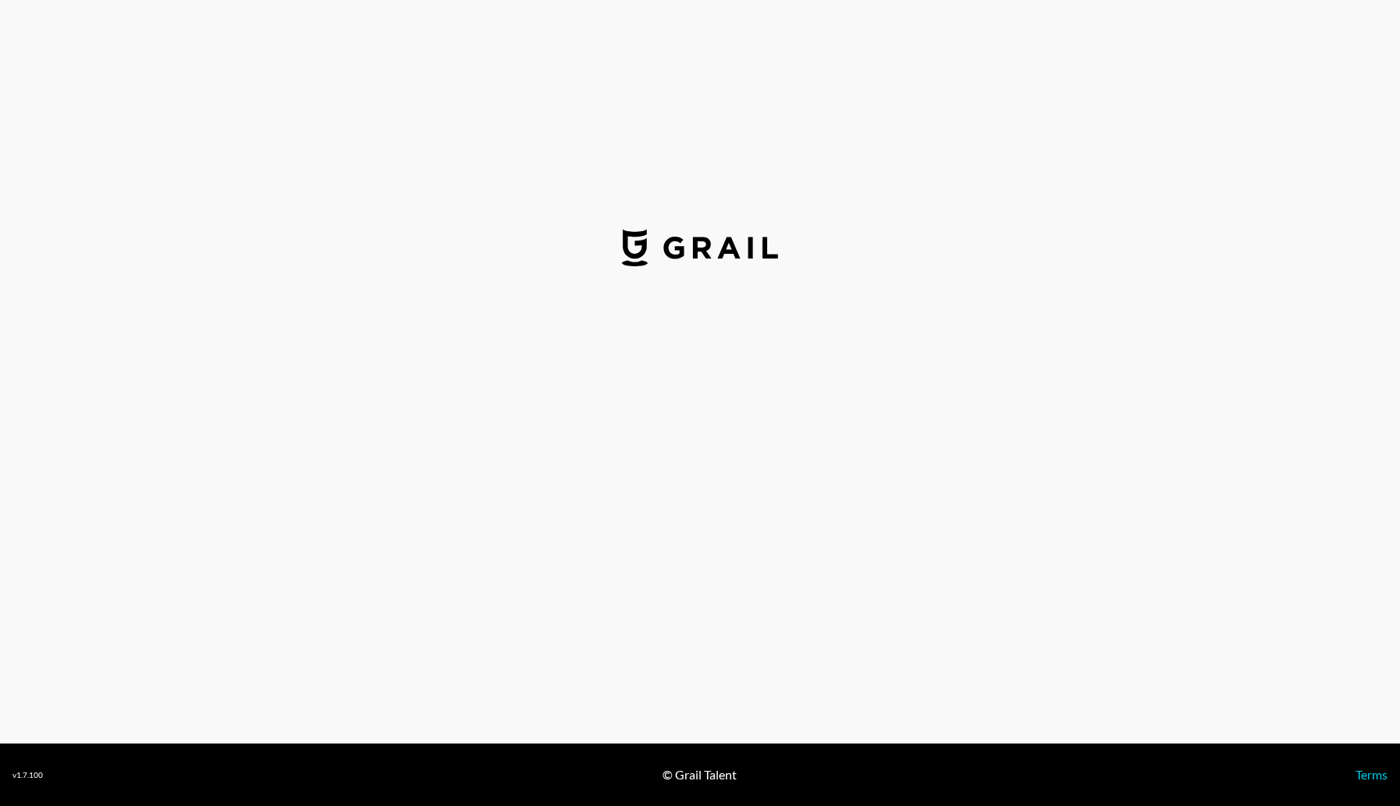
select select "USD"
